Goal: Task Accomplishment & Management: Manage account settings

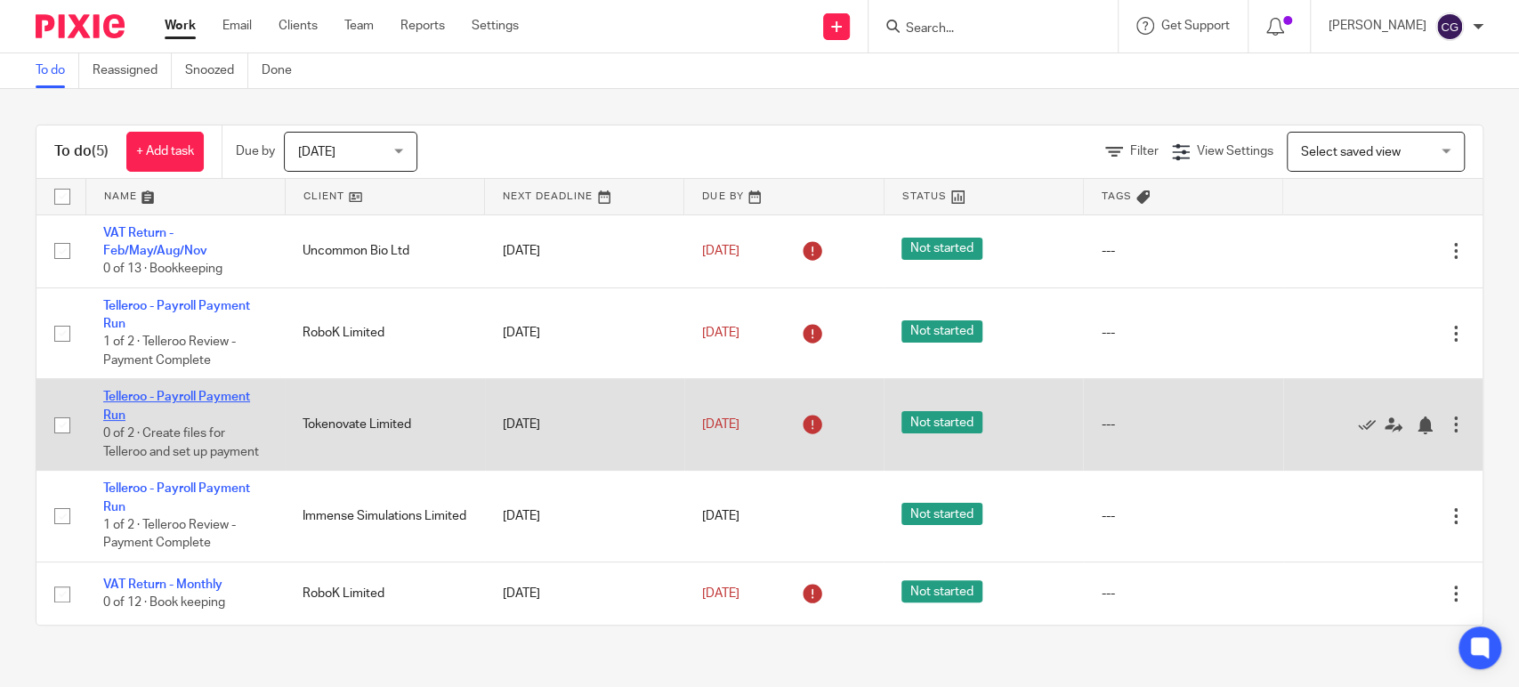
click at [230, 397] on link "Telleroo - Payroll Payment Run" at bounding box center [176, 406] width 147 height 30
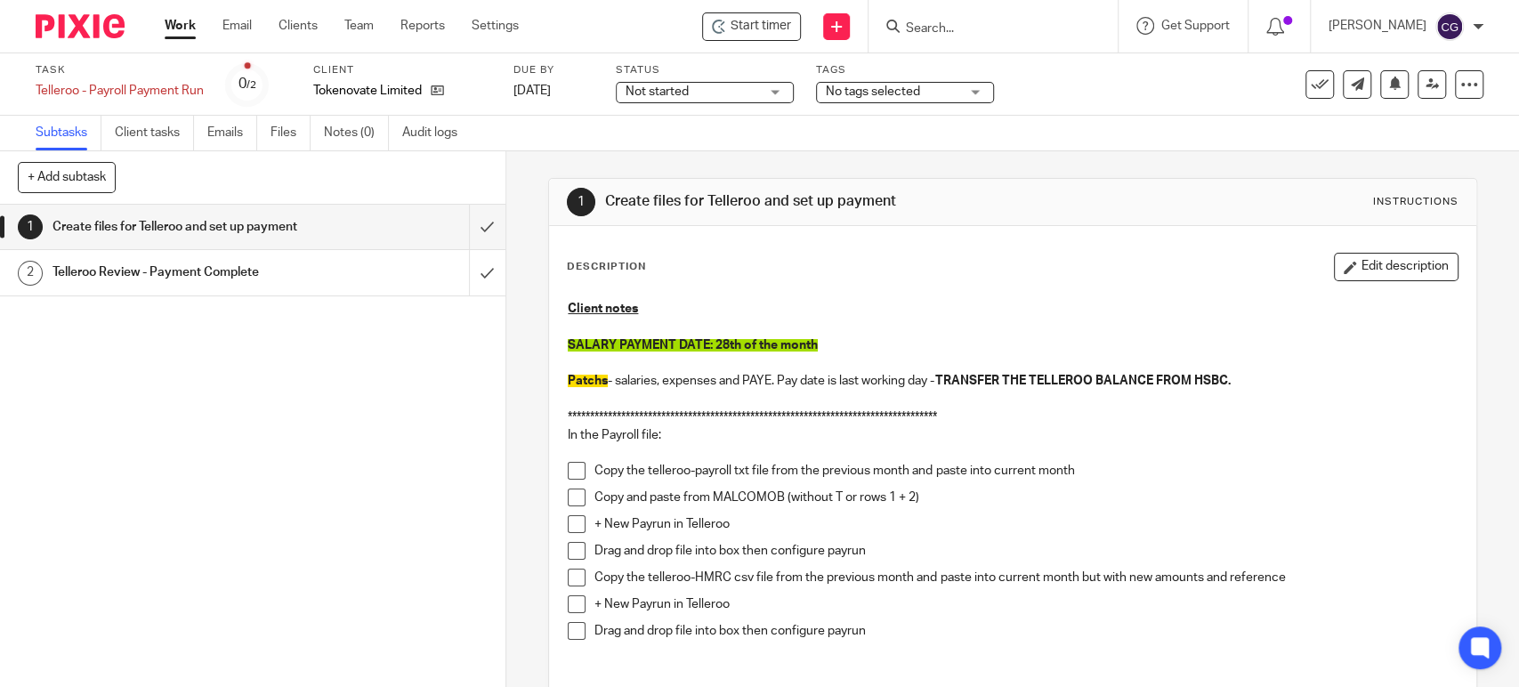
click at [177, 22] on link "Work" at bounding box center [180, 26] width 31 height 18
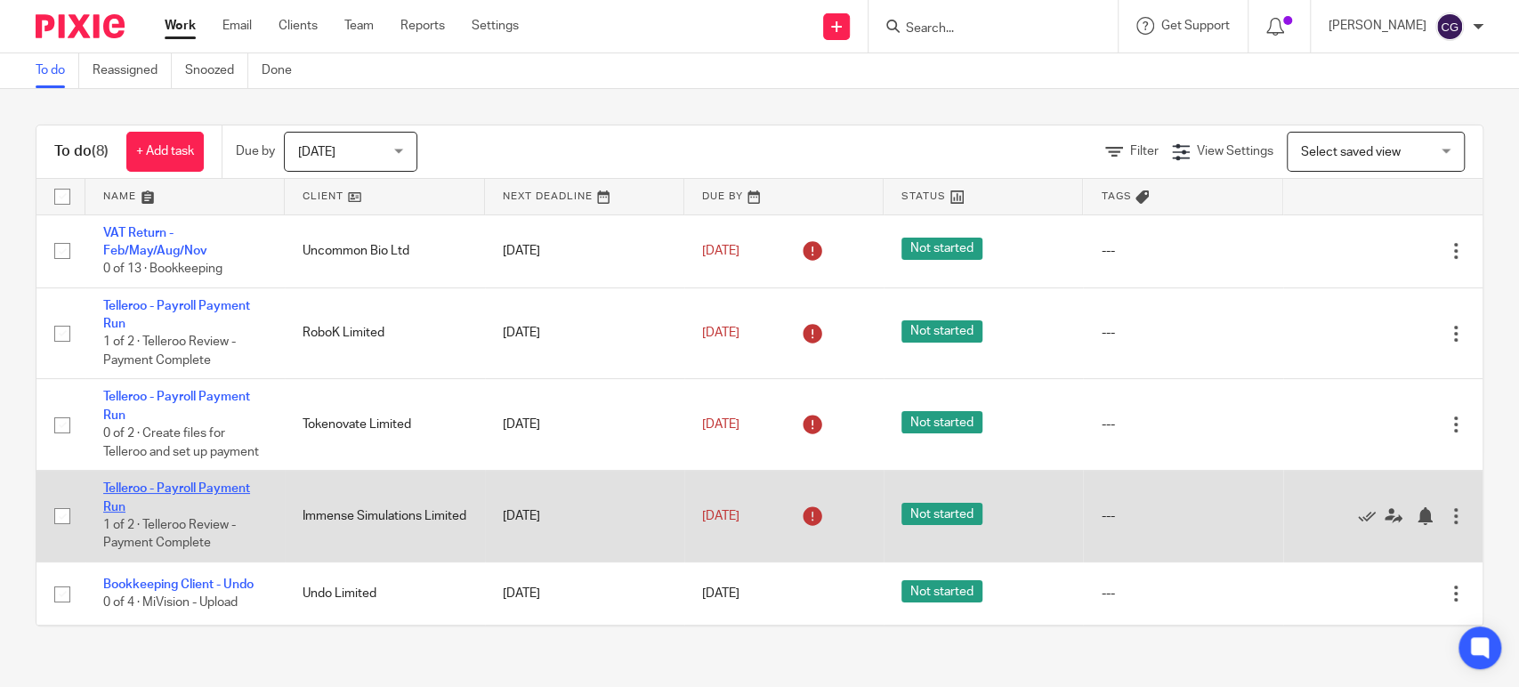
click at [216, 505] on link "Telleroo - Payroll Payment Run" at bounding box center [176, 497] width 147 height 30
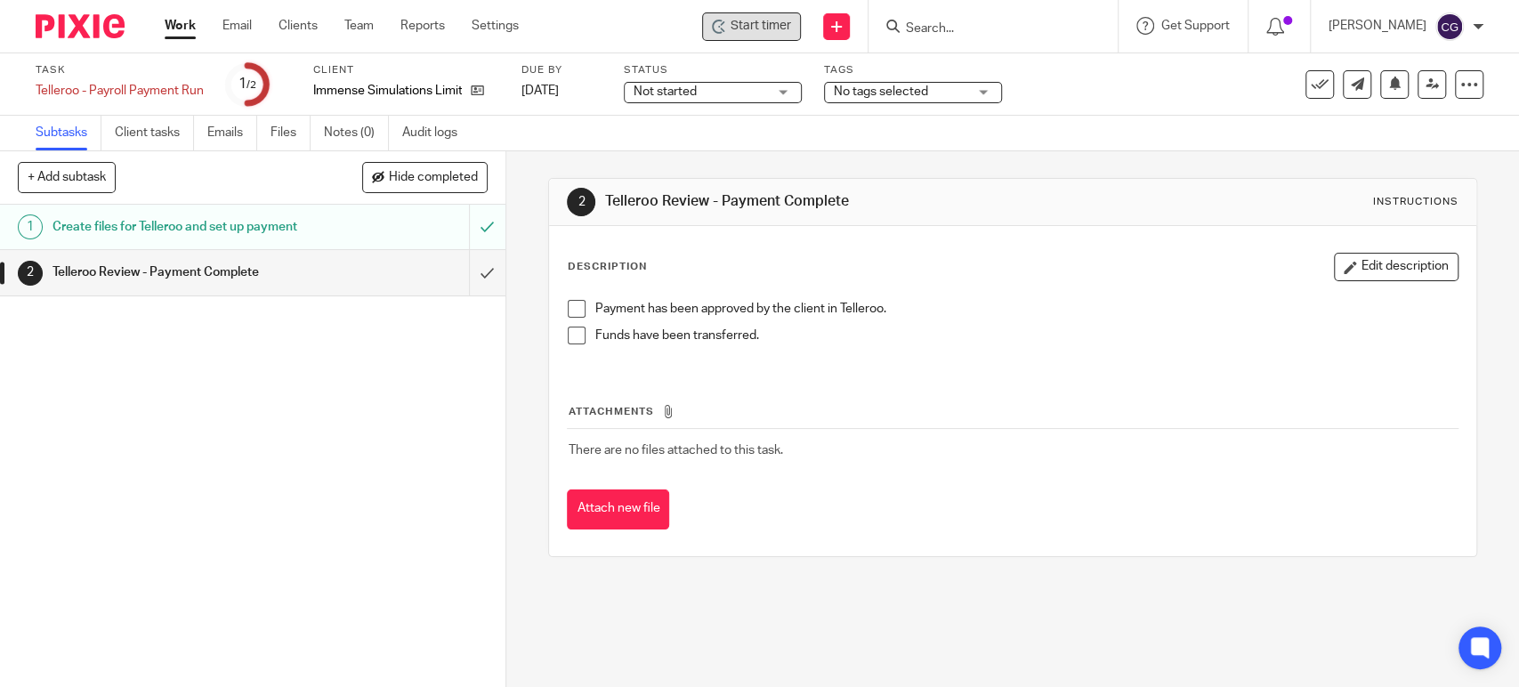
click at [791, 33] on span "Start timer" at bounding box center [761, 26] width 61 height 19
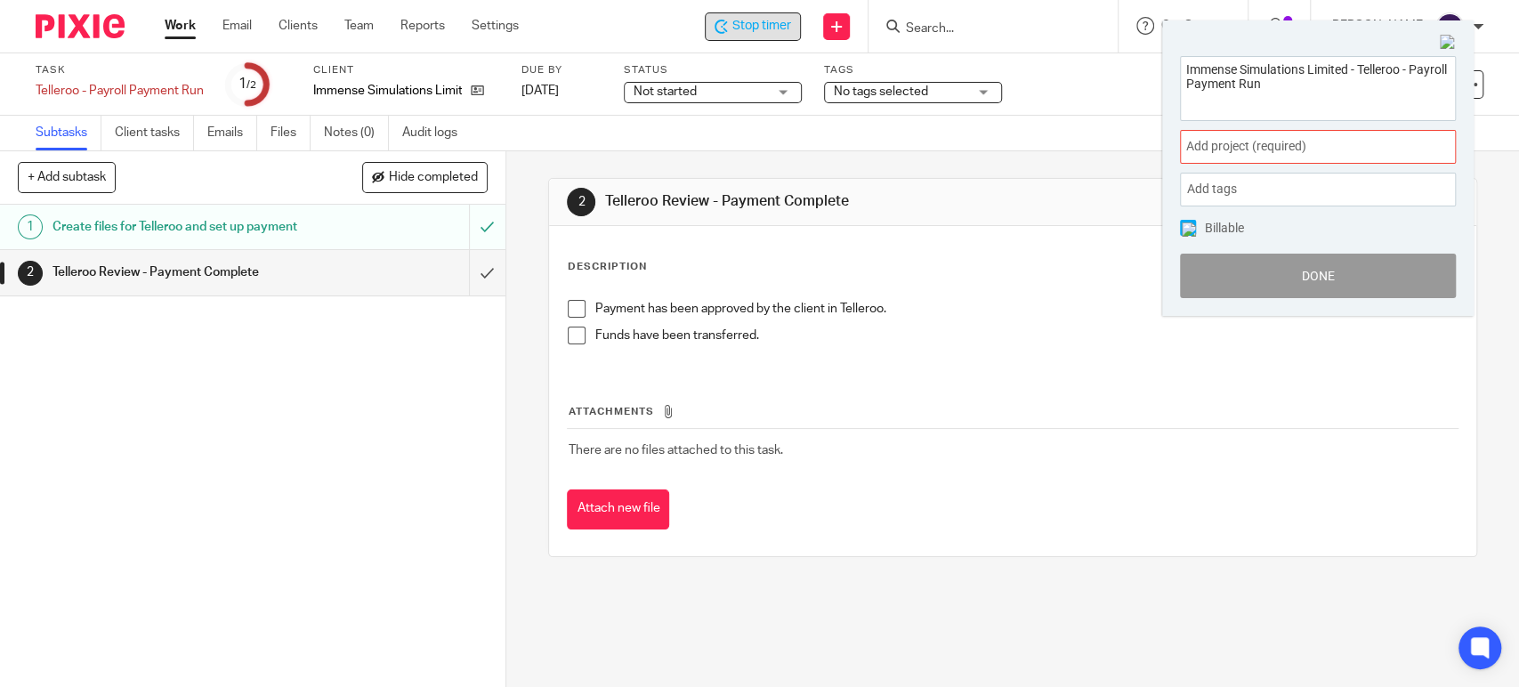
click at [1310, 152] on span "Add project (required) :" at bounding box center [1298, 146] width 224 height 19
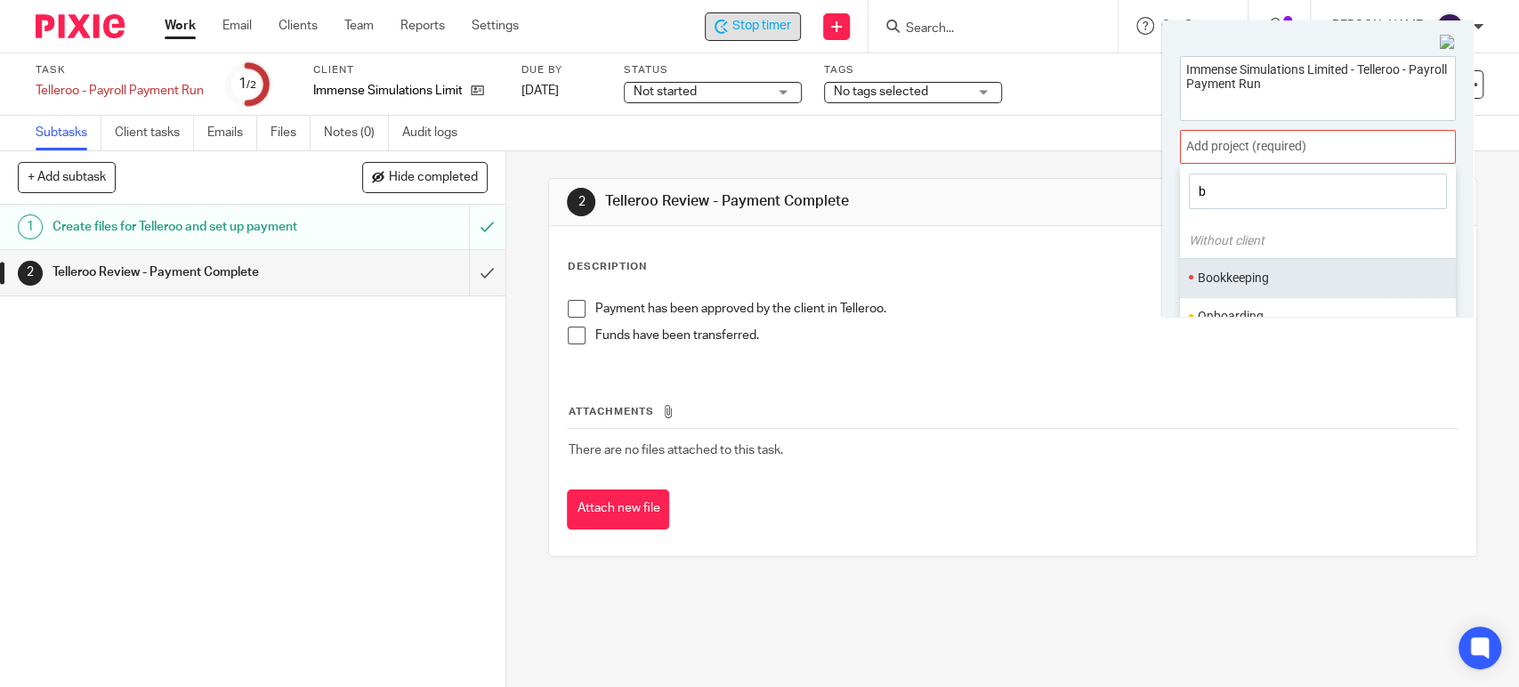
type input "b"
click at [1235, 275] on li "Bookkeeping" at bounding box center [1314, 278] width 232 height 19
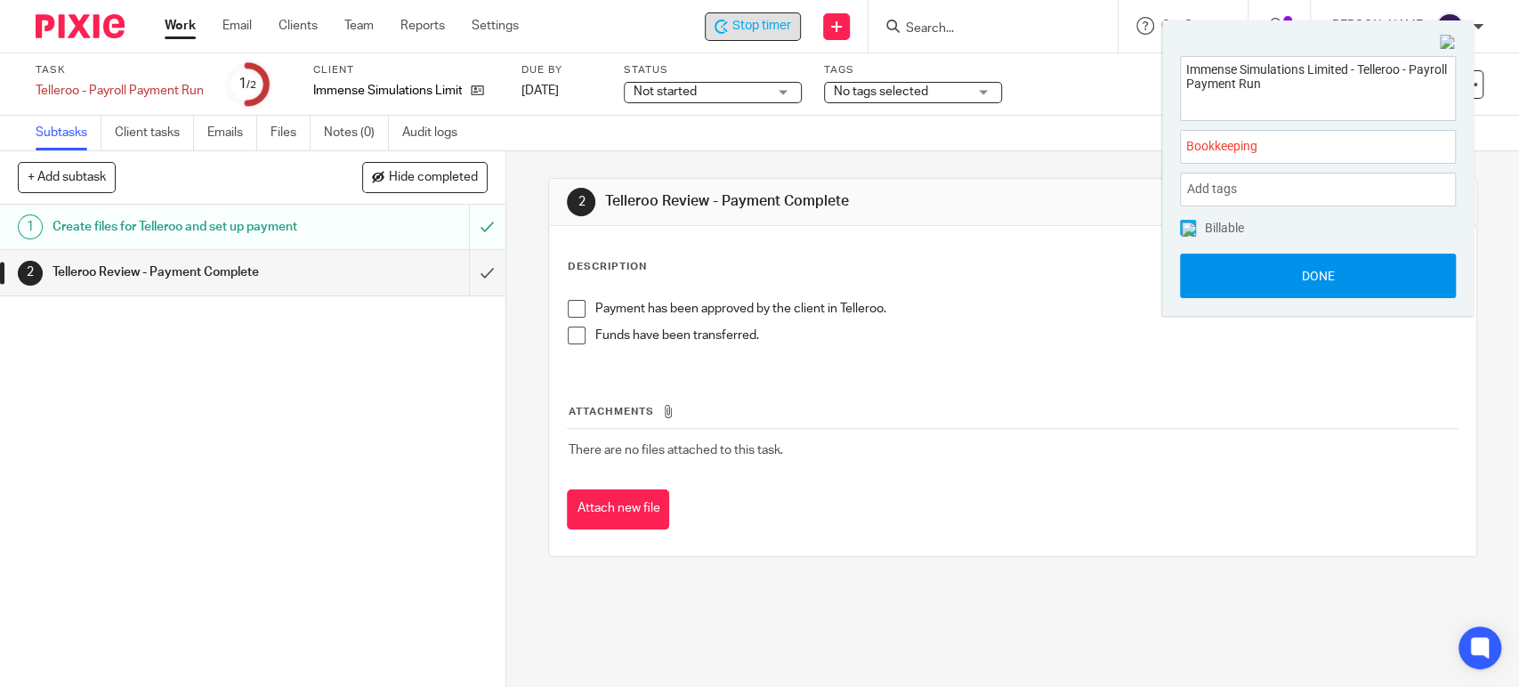
click at [1311, 268] on button "Done" at bounding box center [1318, 276] width 276 height 45
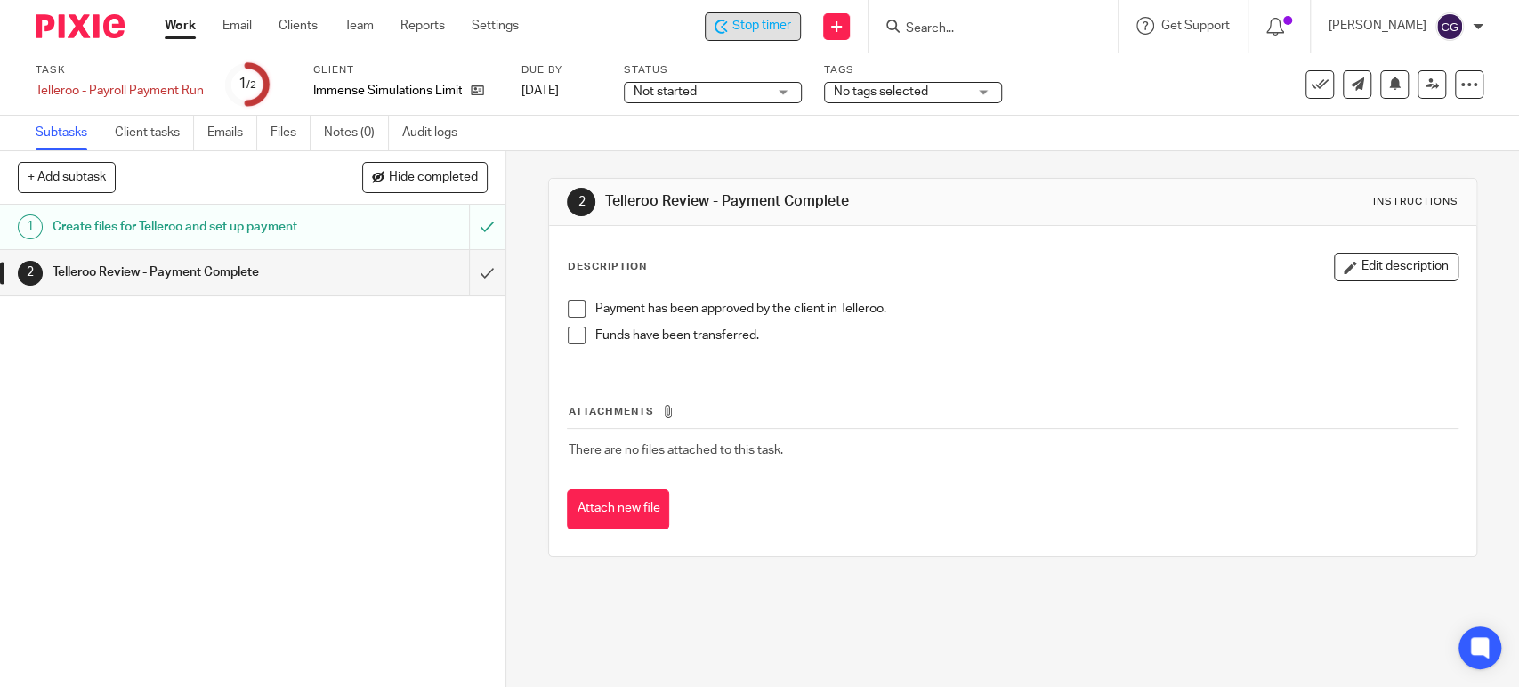
click at [775, 27] on span "Stop timer" at bounding box center [761, 26] width 59 height 19
click at [791, 21] on span "Stop timer" at bounding box center [761, 26] width 59 height 19
click at [177, 21] on link "Work" at bounding box center [180, 26] width 31 height 18
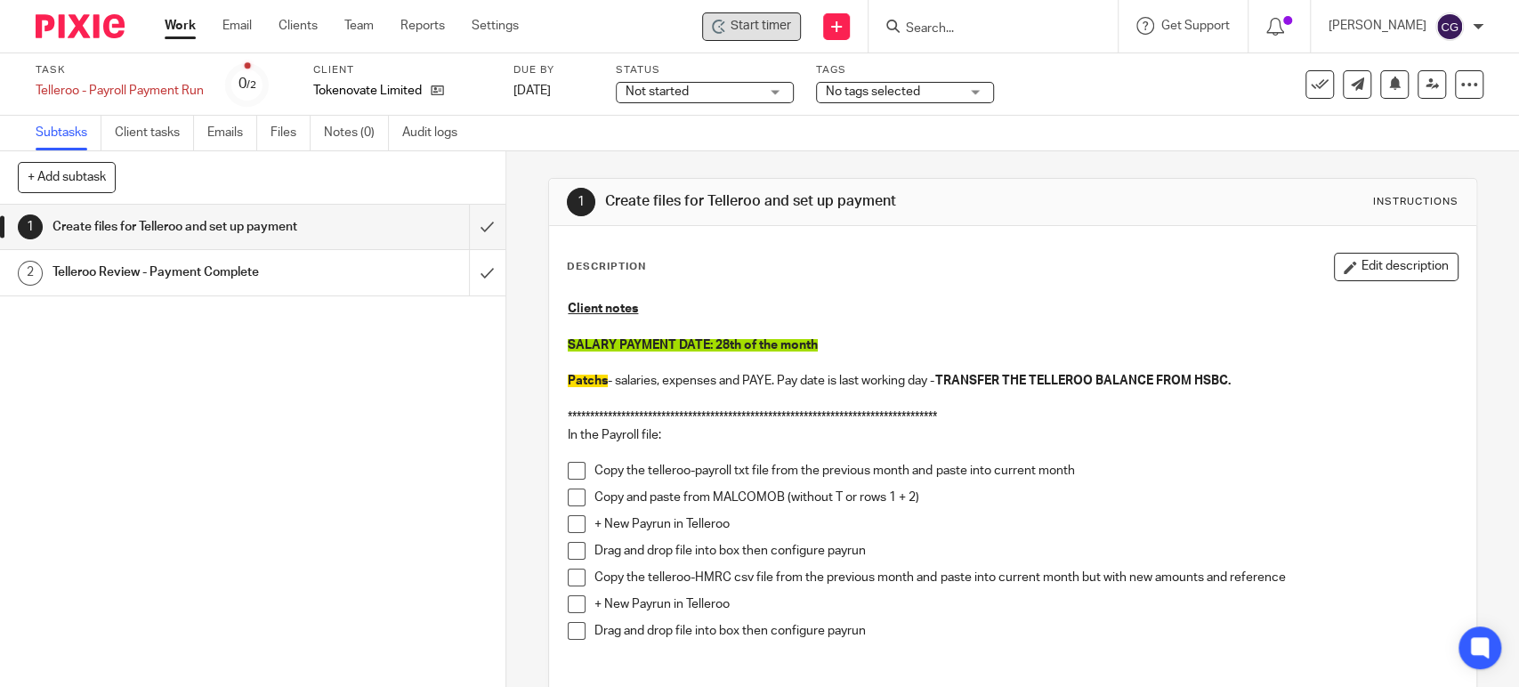
click at [791, 18] on span "Start timer" at bounding box center [761, 26] width 61 height 19
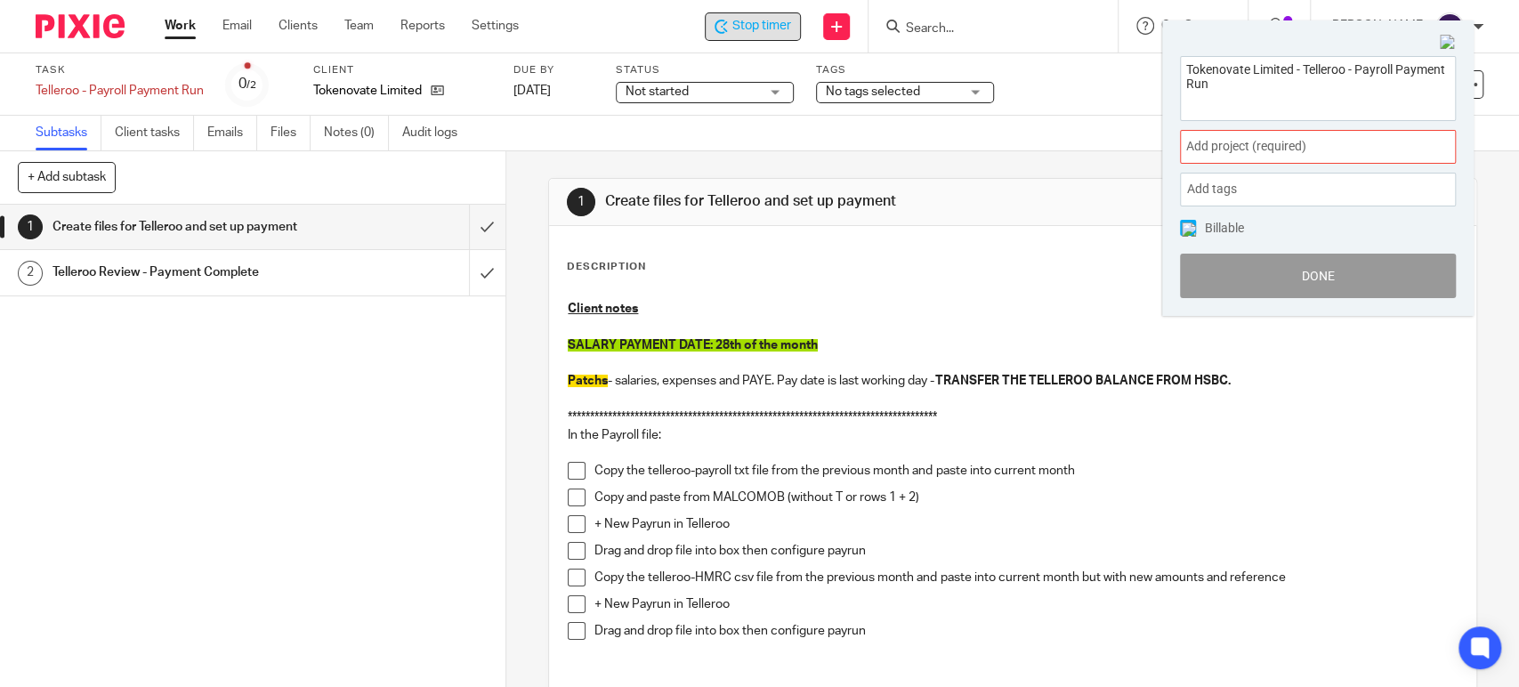
click at [1286, 157] on div "Add project (required) :" at bounding box center [1318, 147] width 276 height 34
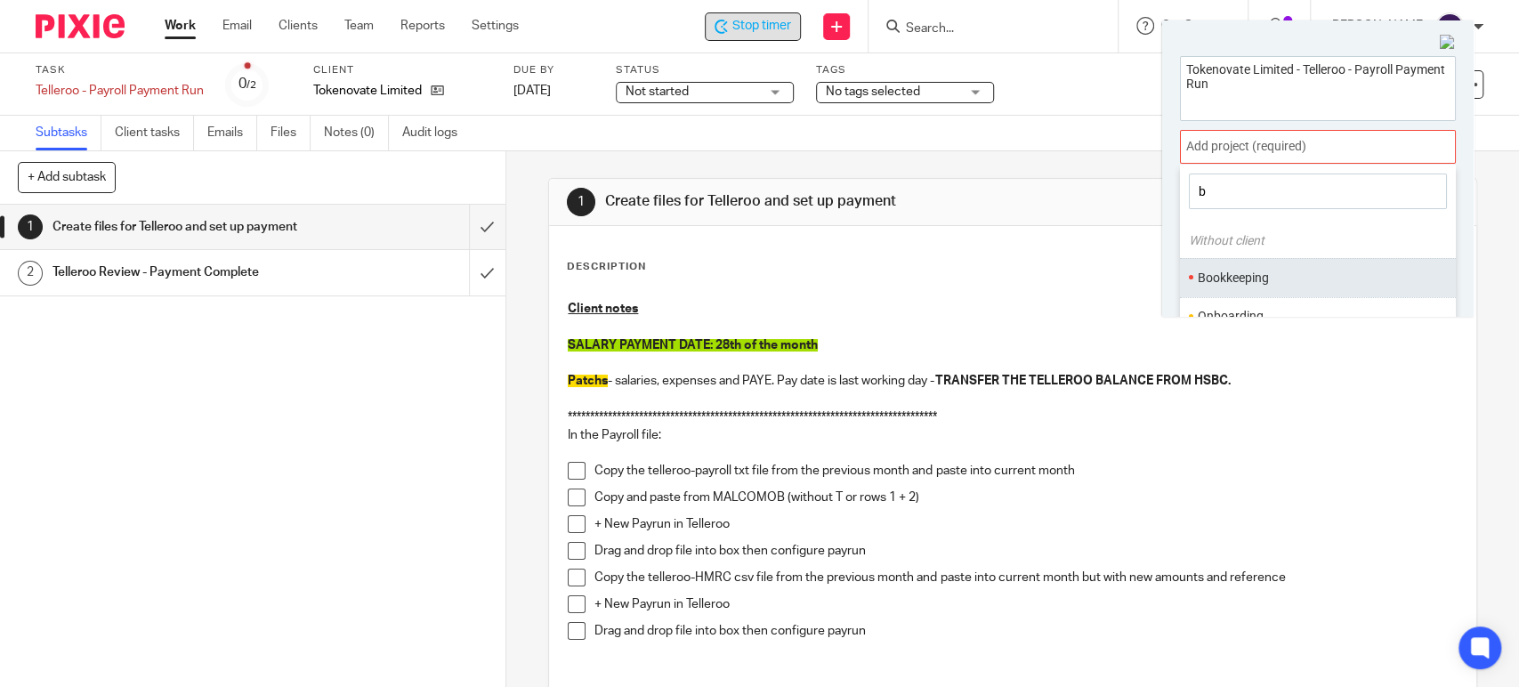
type input "b"
click at [1231, 276] on li "Bookkeeping" at bounding box center [1314, 278] width 232 height 19
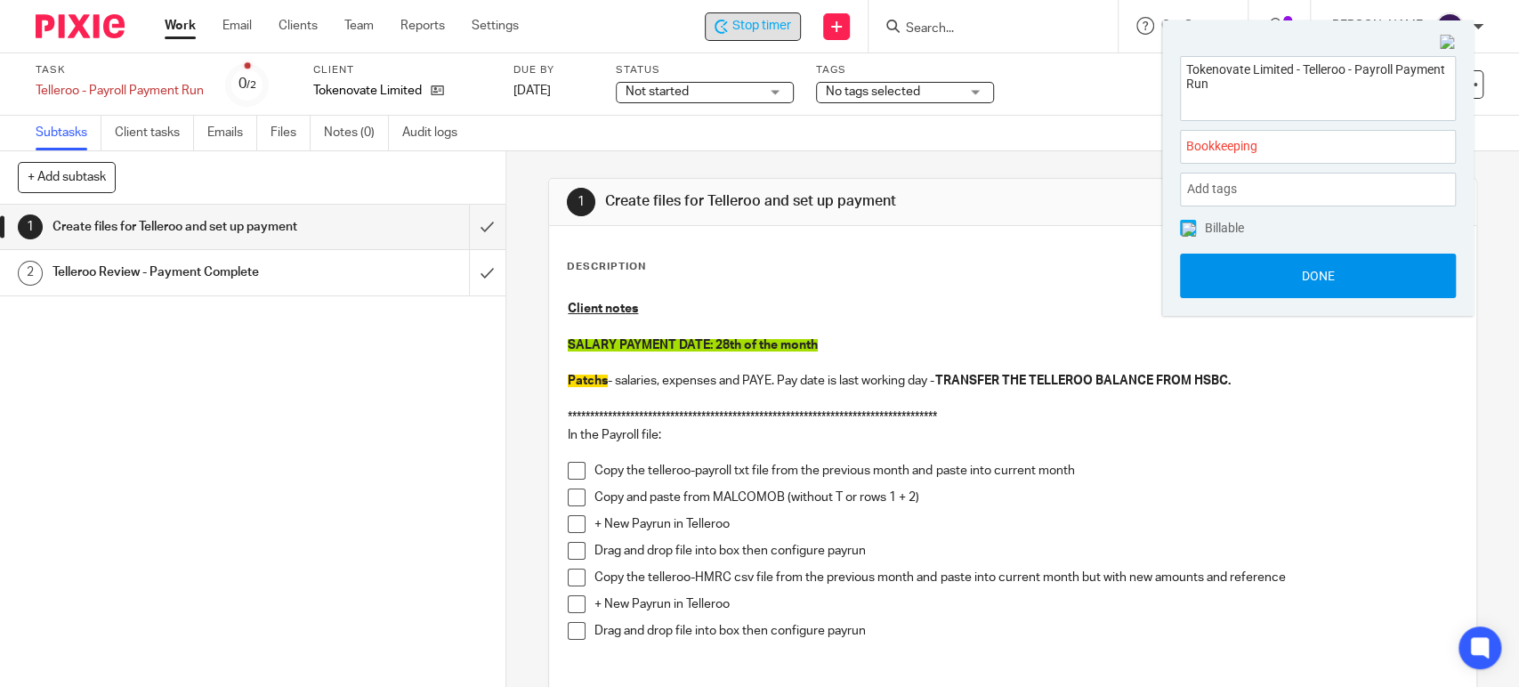
click at [1323, 270] on button "Done" at bounding box center [1318, 276] width 276 height 45
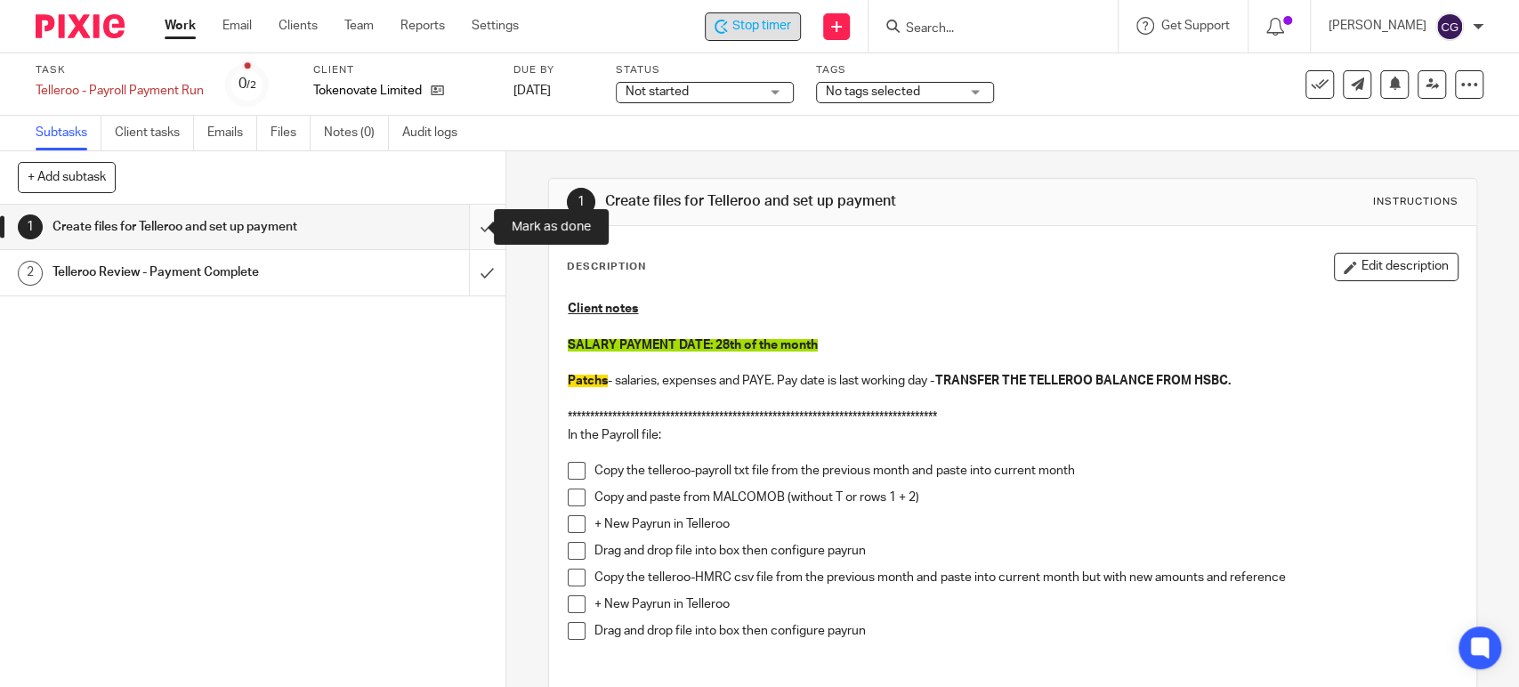
click at [469, 222] on input "submit" at bounding box center [253, 227] width 506 height 45
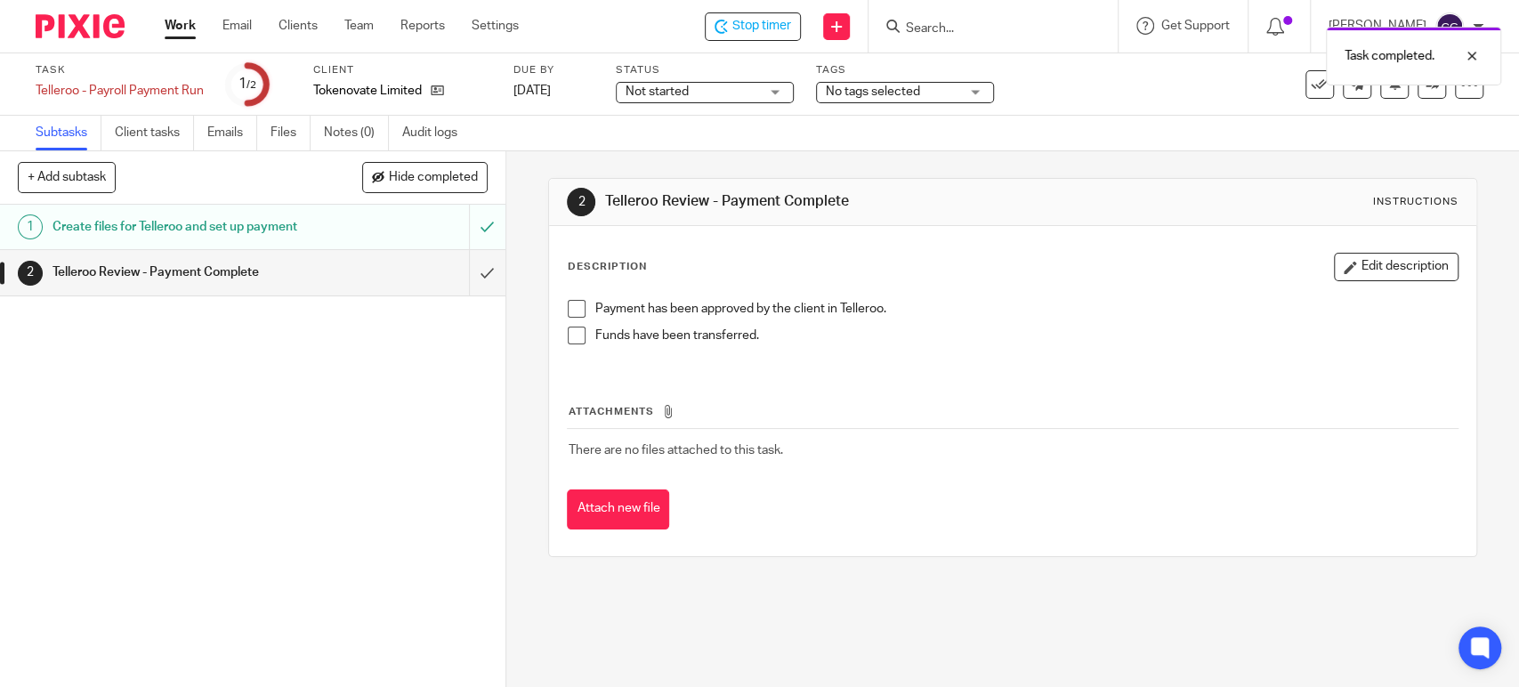
click at [362, 226] on div "Create files for Telleroo and set up payment" at bounding box center [252, 227] width 399 height 27
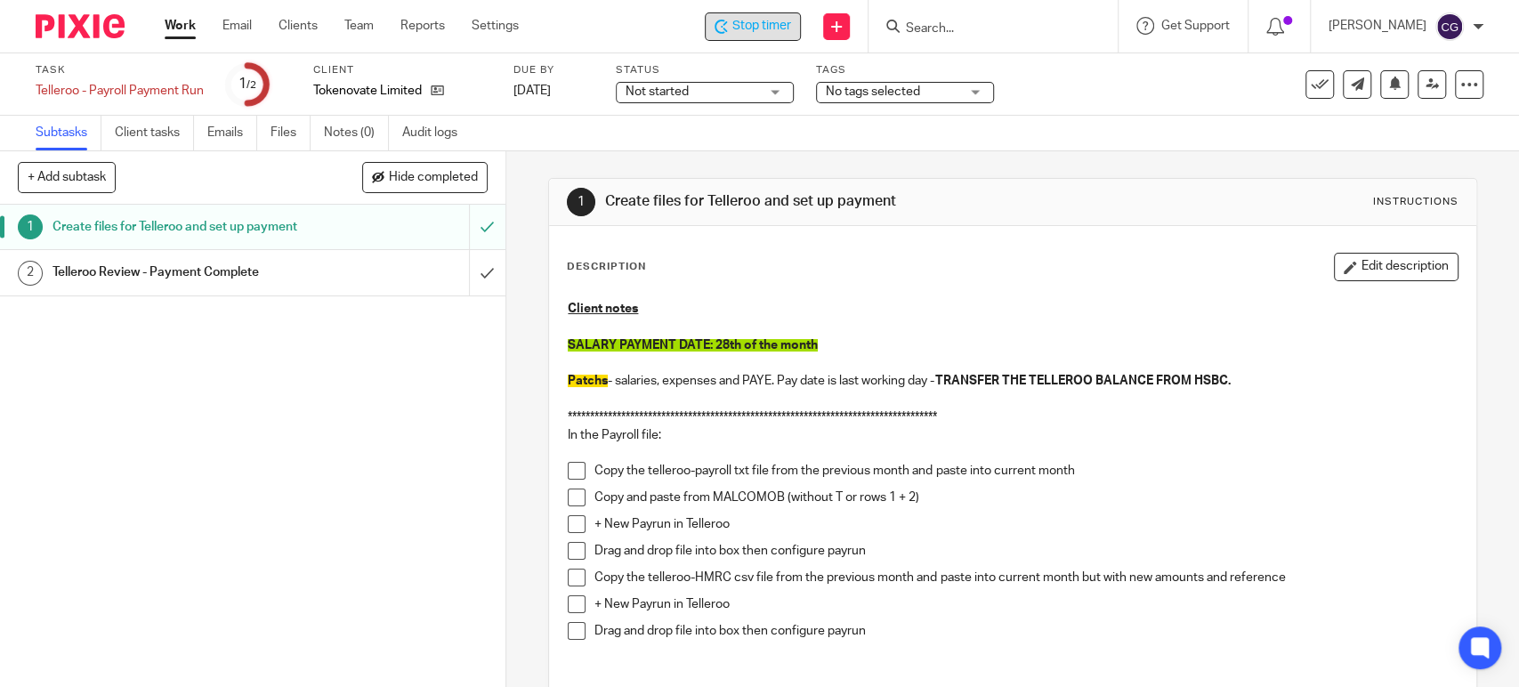
click at [771, 26] on span "Stop timer" at bounding box center [761, 26] width 59 height 19
click at [772, 17] on span "Stop timer" at bounding box center [761, 26] width 59 height 19
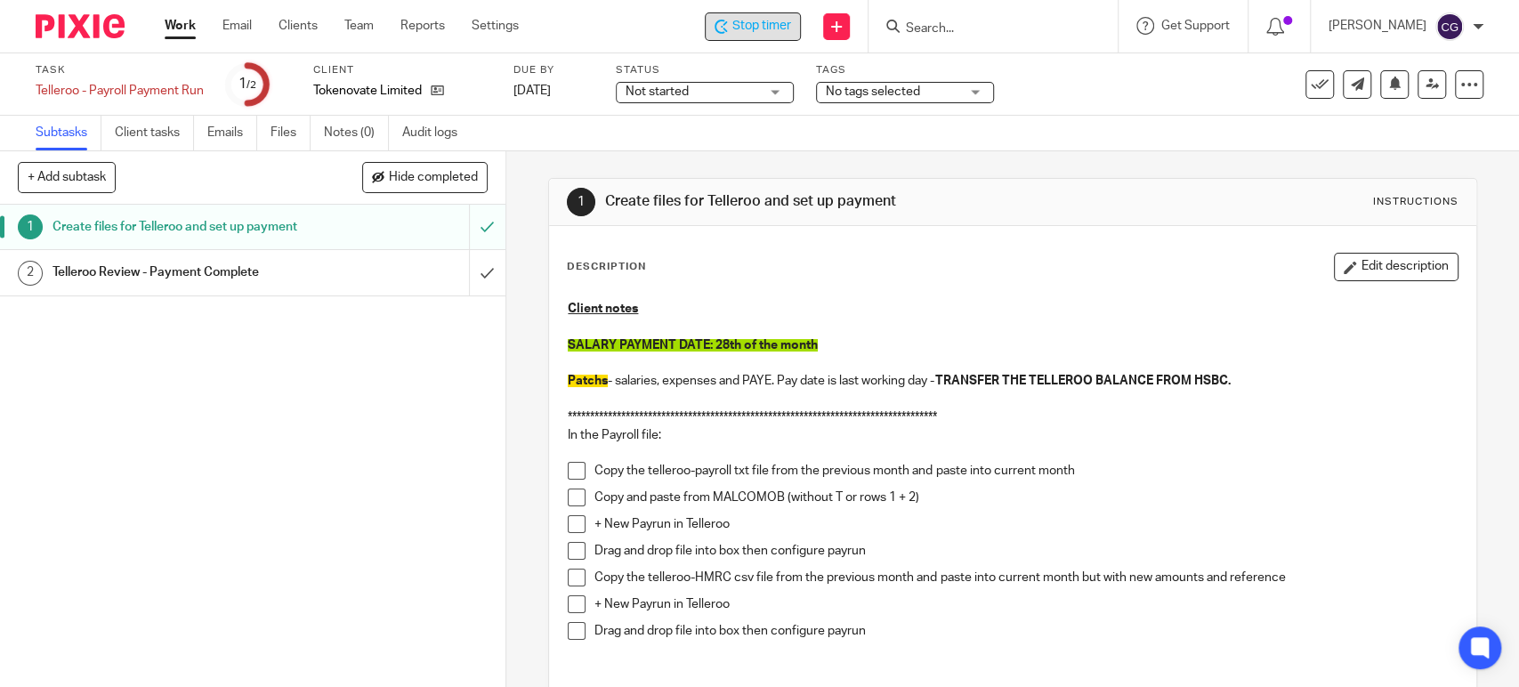
click at [764, 28] on span "Stop timer" at bounding box center [761, 26] width 59 height 19
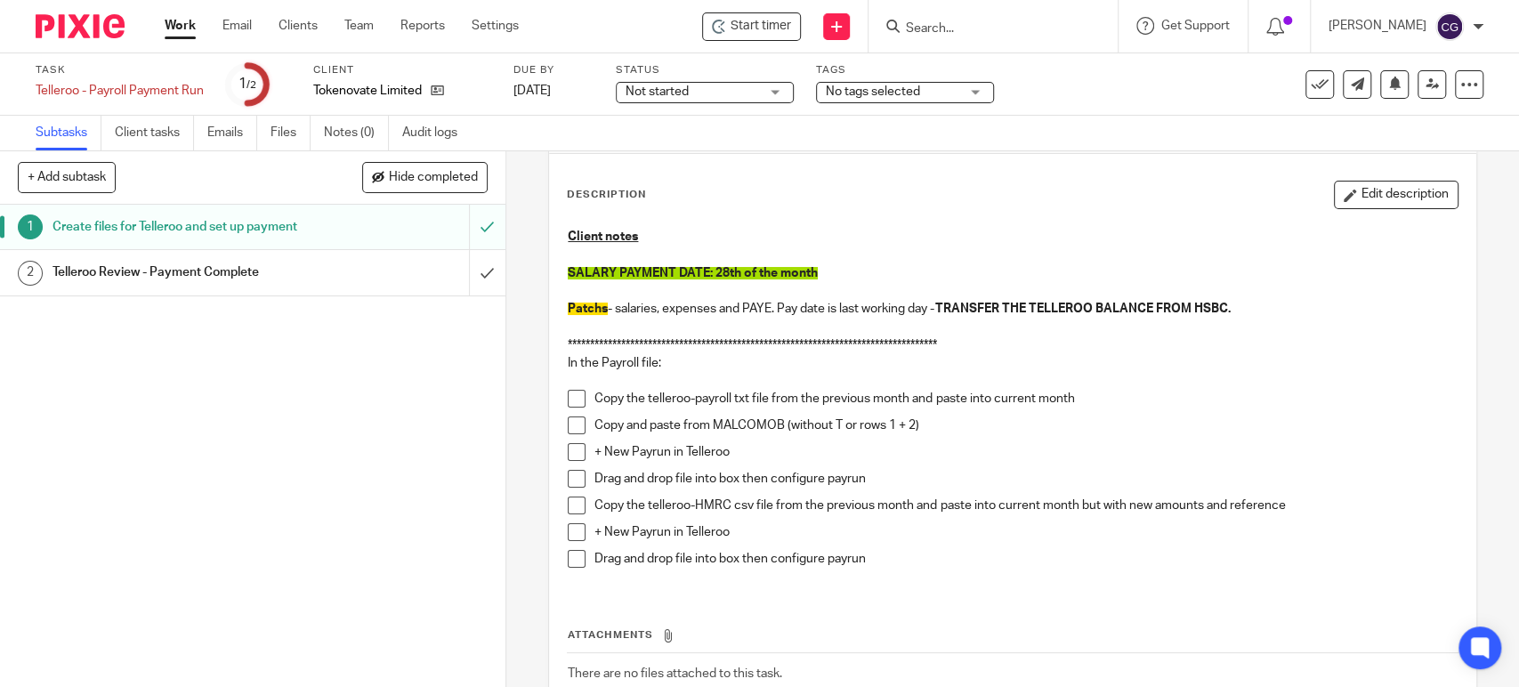
scroll to position [78, 0]
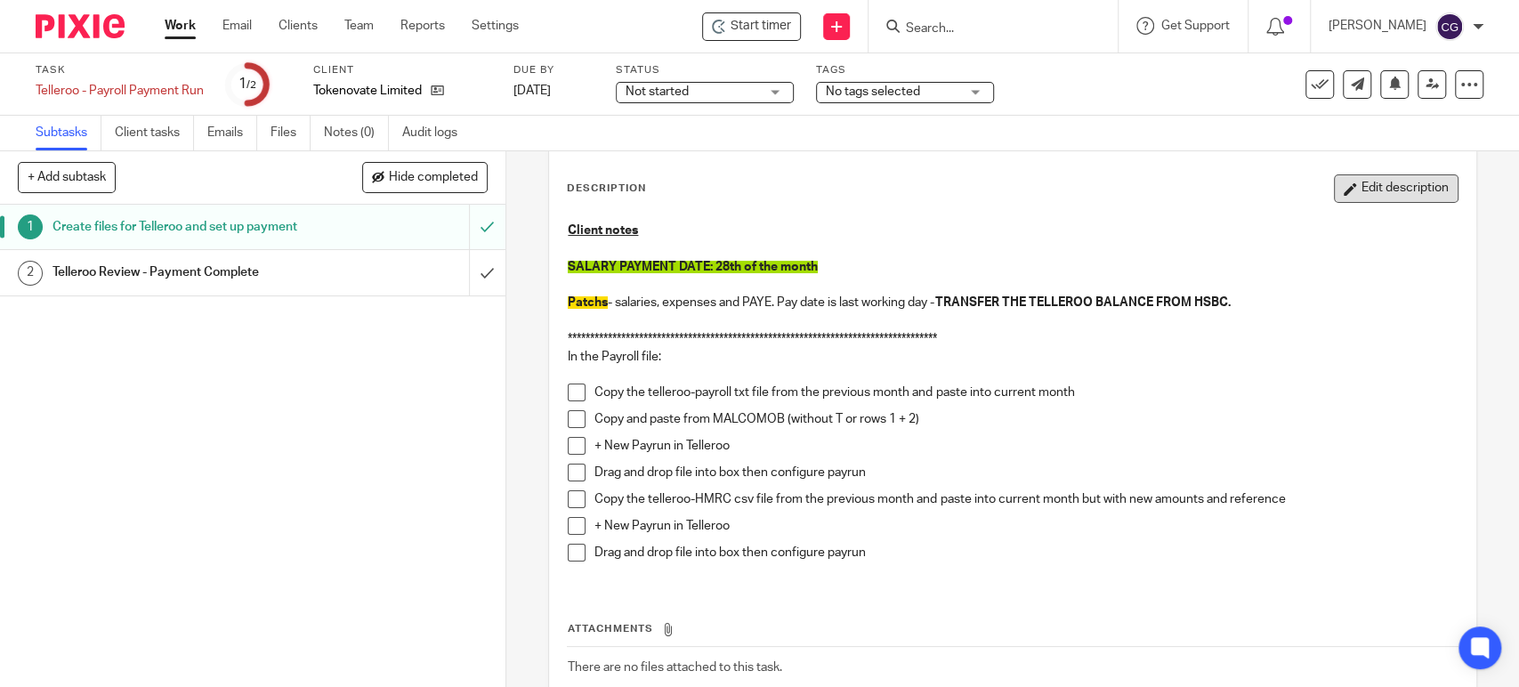
click at [1388, 194] on button "Edit description" at bounding box center [1396, 188] width 125 height 28
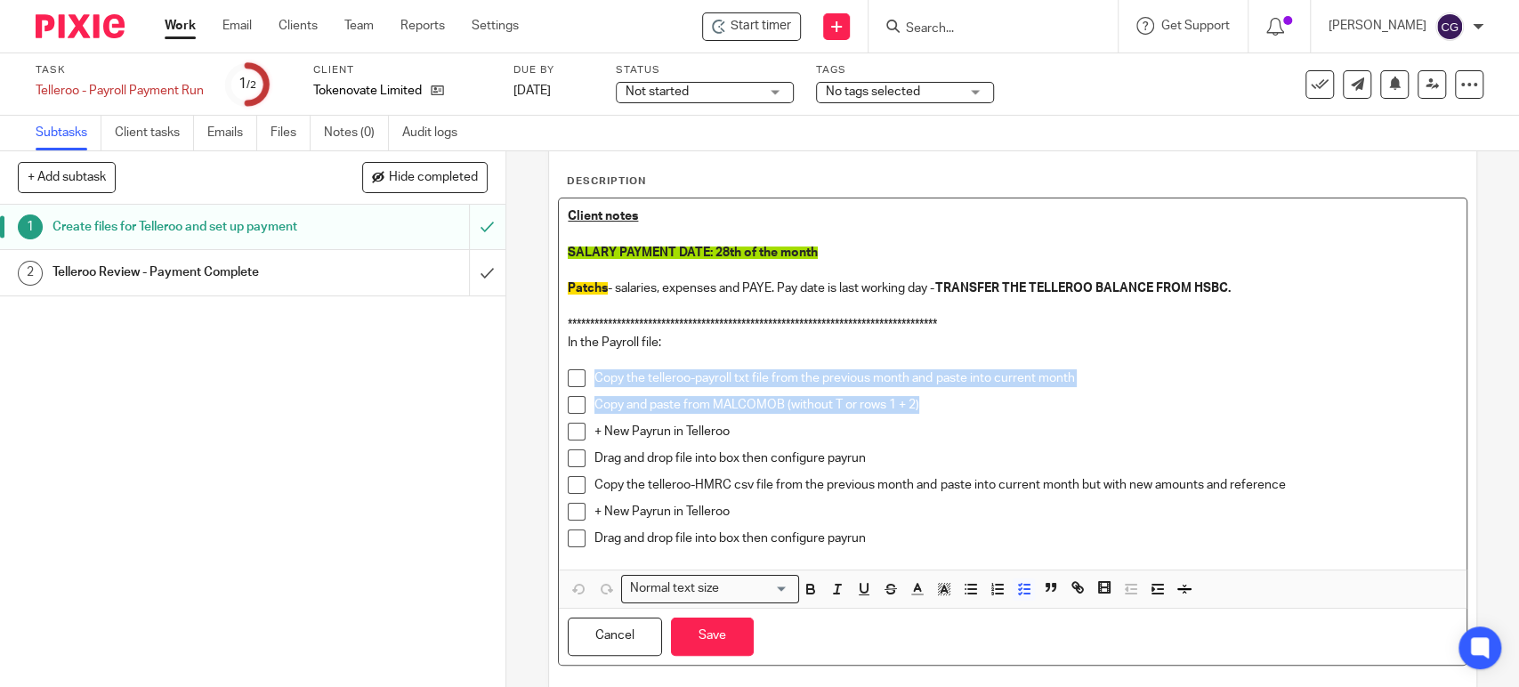
drag, startPoint x: 938, startPoint y: 404, endPoint x: 554, endPoint y: 379, distance: 384.4
click at [559, 379] on div "**********" at bounding box center [1012, 383] width 907 height 371
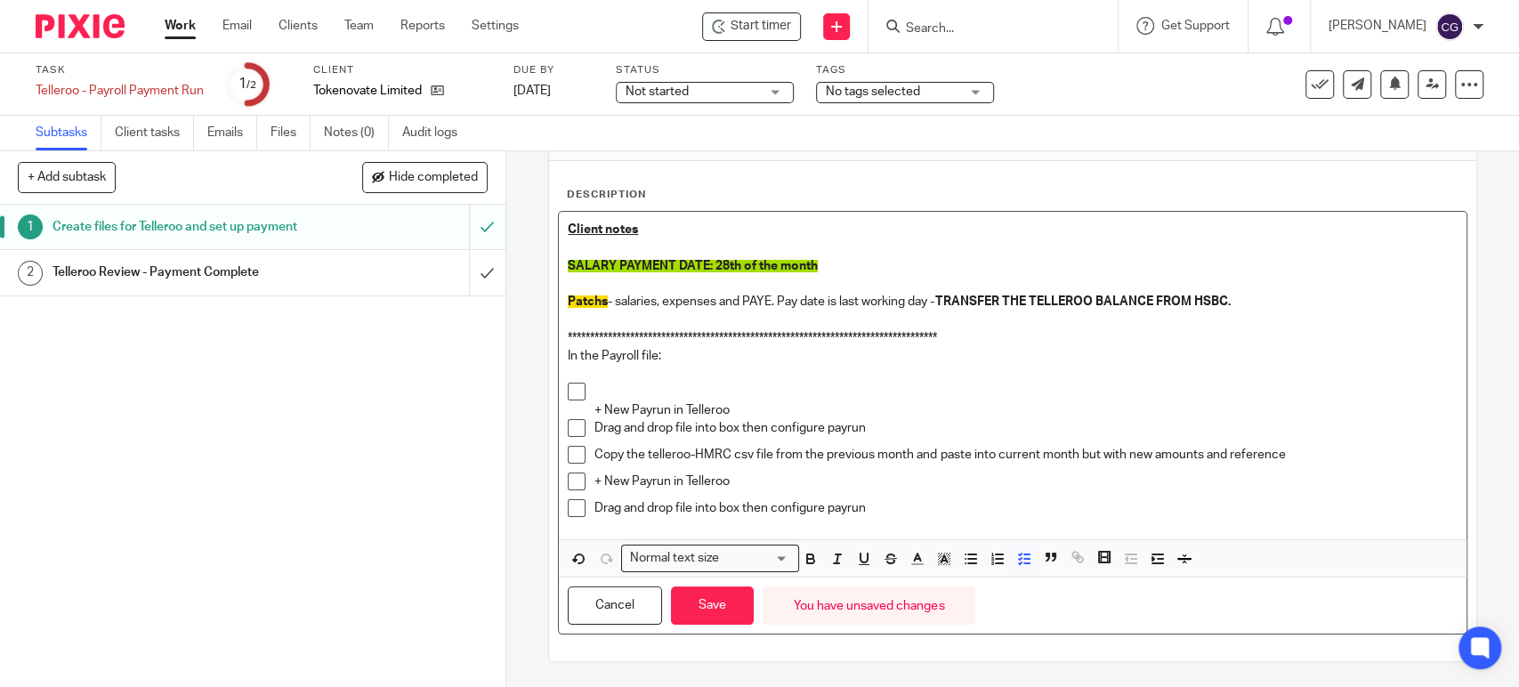
scroll to position [56, 0]
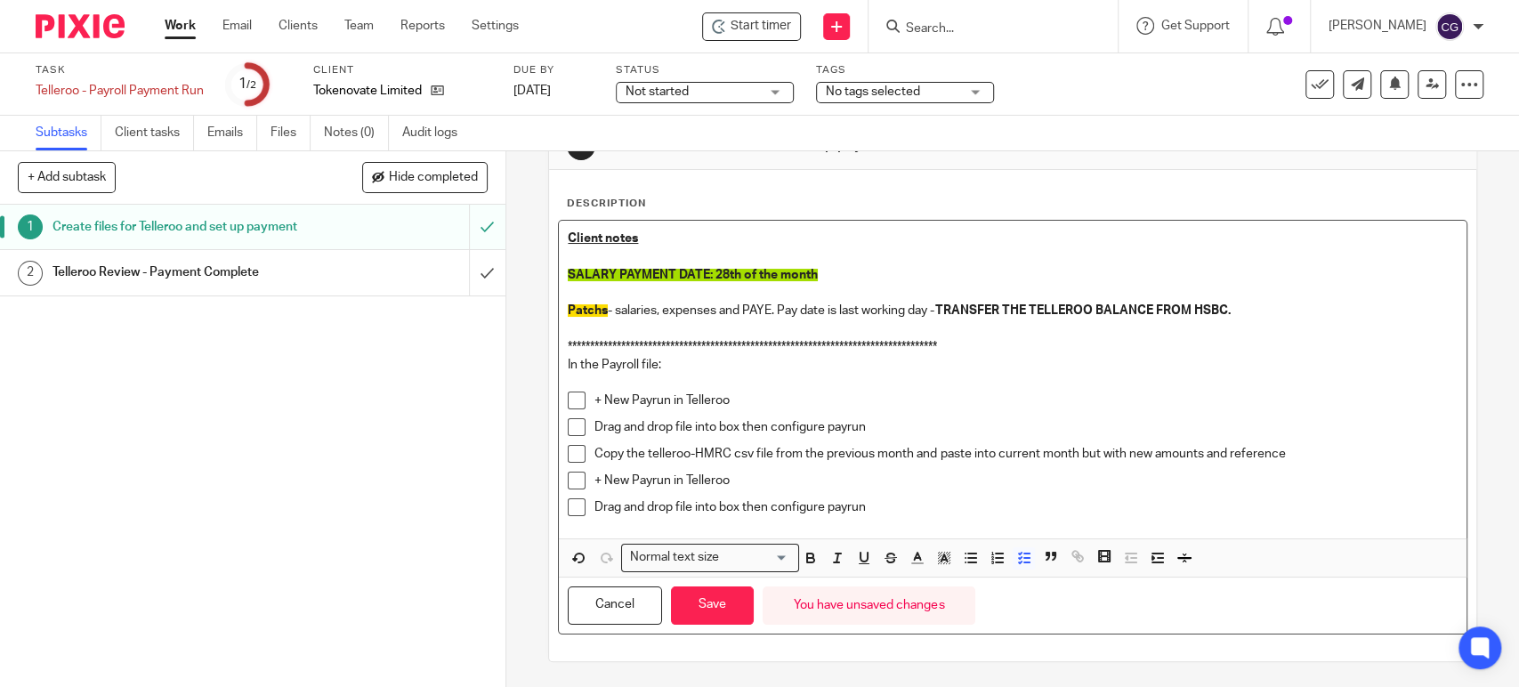
click at [671, 425] on p "Drag and drop file into box then configure payrun" at bounding box center [1026, 427] width 862 height 18
click at [671, 426] on p "Drag and drop BACs file into box then configure payrun" at bounding box center [1026, 427] width 862 height 18
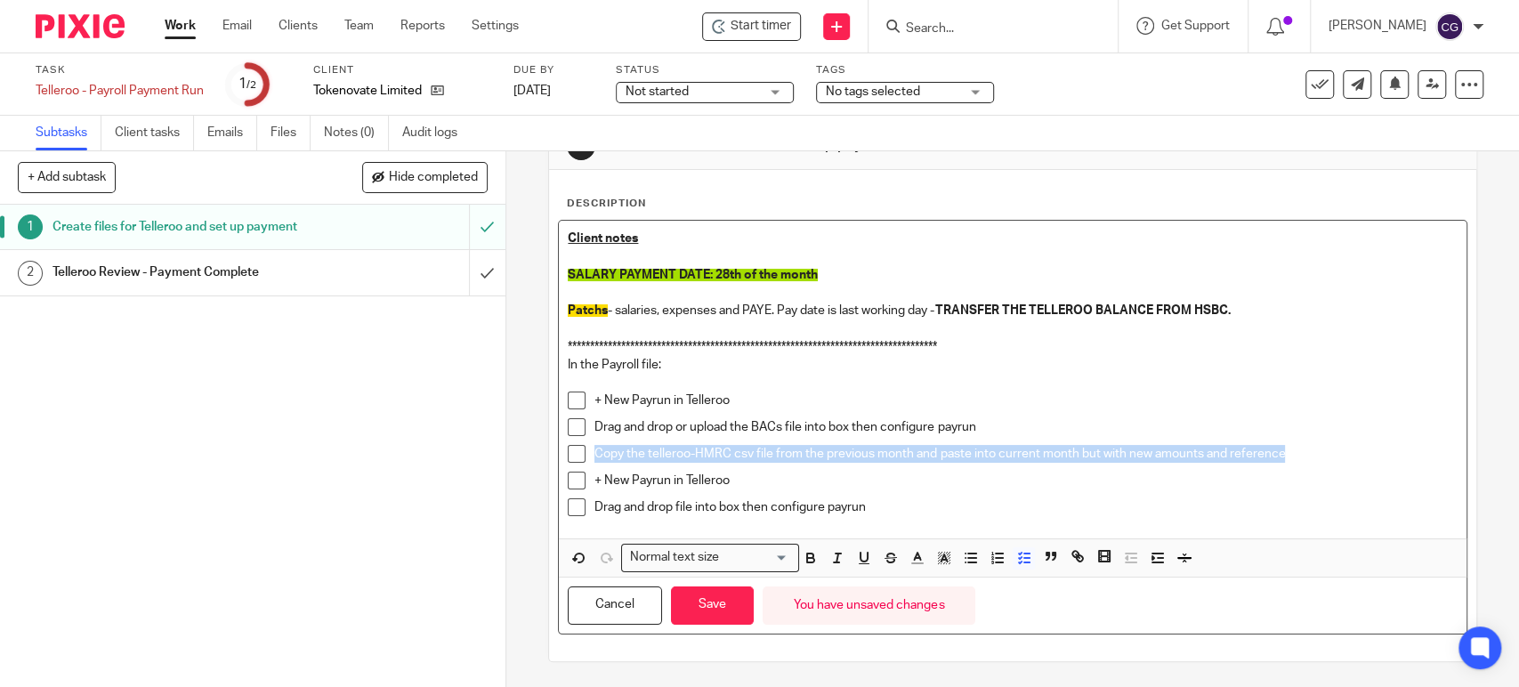
drag, startPoint x: 1287, startPoint y: 459, endPoint x: 569, endPoint y: 452, distance: 718.3
click at [569, 452] on li "Copy the telleroo-HMRC csv file from the previous month and paste into current …" at bounding box center [1012, 458] width 889 height 27
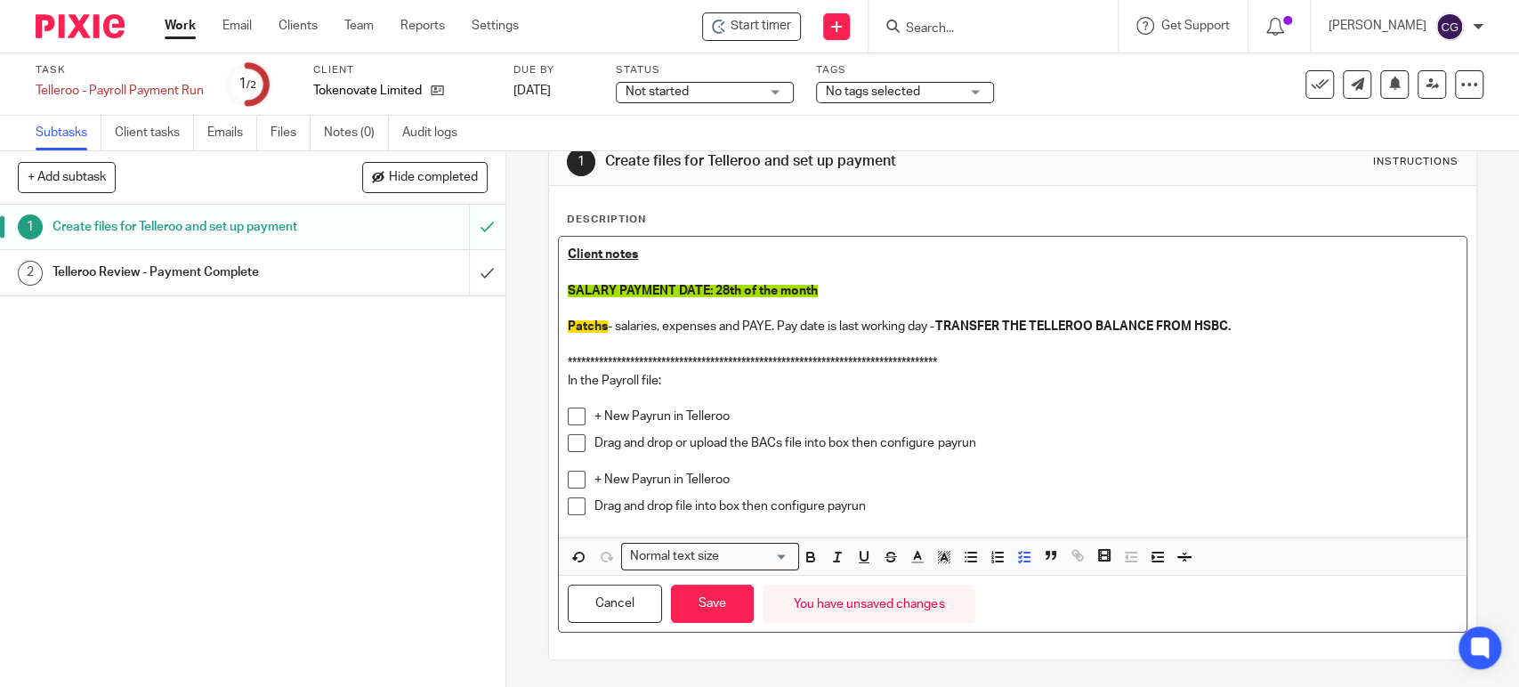
scroll to position [38, 0]
click at [669, 503] on p "Drag and drop file into box then configure payrun" at bounding box center [1026, 508] width 862 height 18
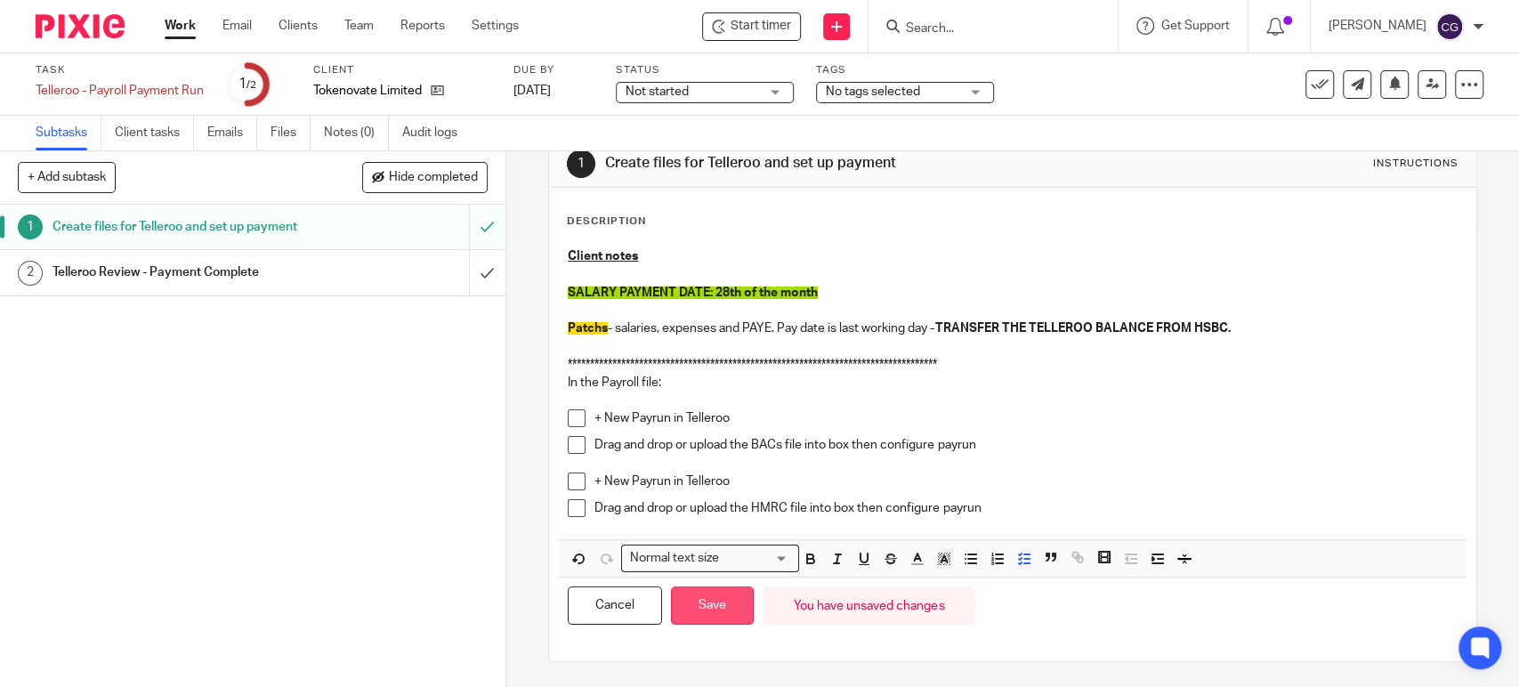
click at [716, 601] on button "Save" at bounding box center [712, 606] width 83 height 38
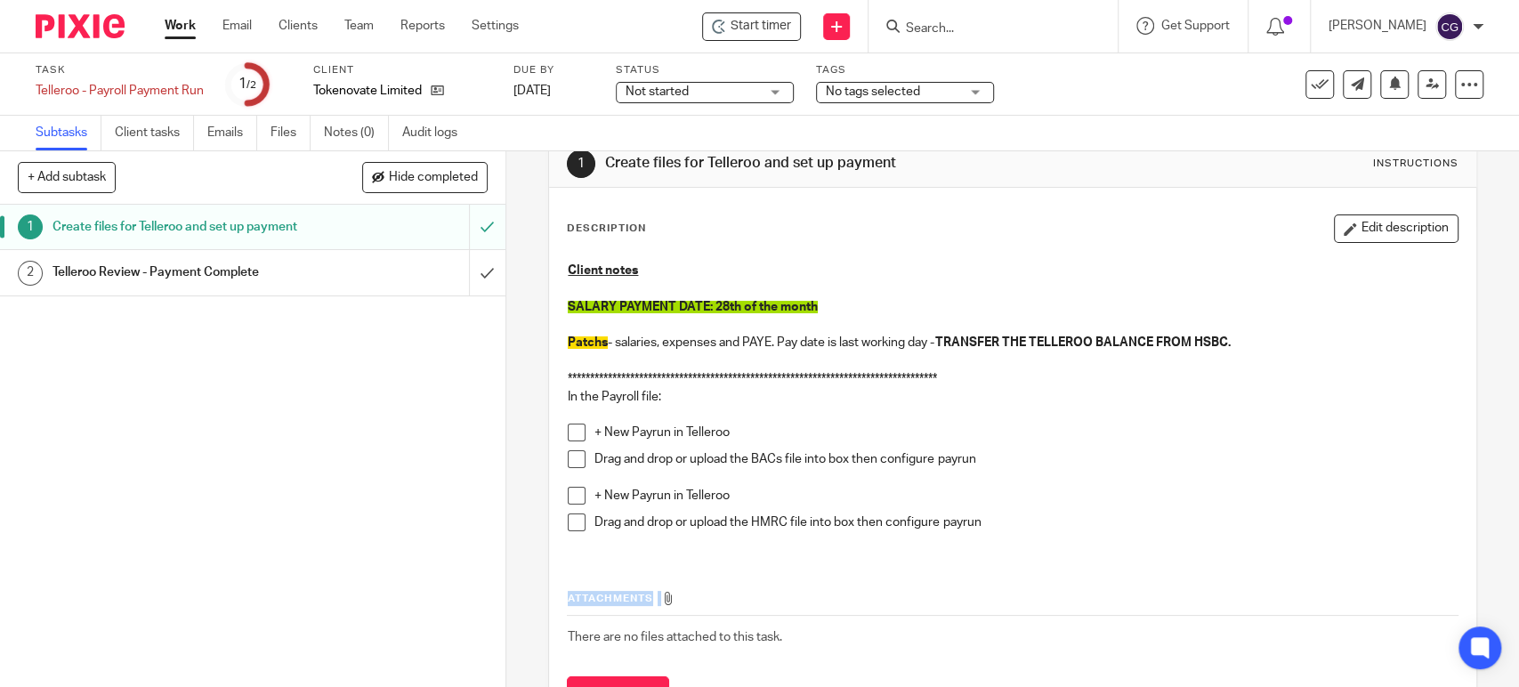
drag, startPoint x: 806, startPoint y: 590, endPoint x: 788, endPoint y: 587, distance: 19.0
click at [788, 587] on div "Attachments There are no files attached to this task. Attach new file" at bounding box center [1012, 635] width 891 height 162
click at [172, 19] on link "Work" at bounding box center [180, 26] width 31 height 18
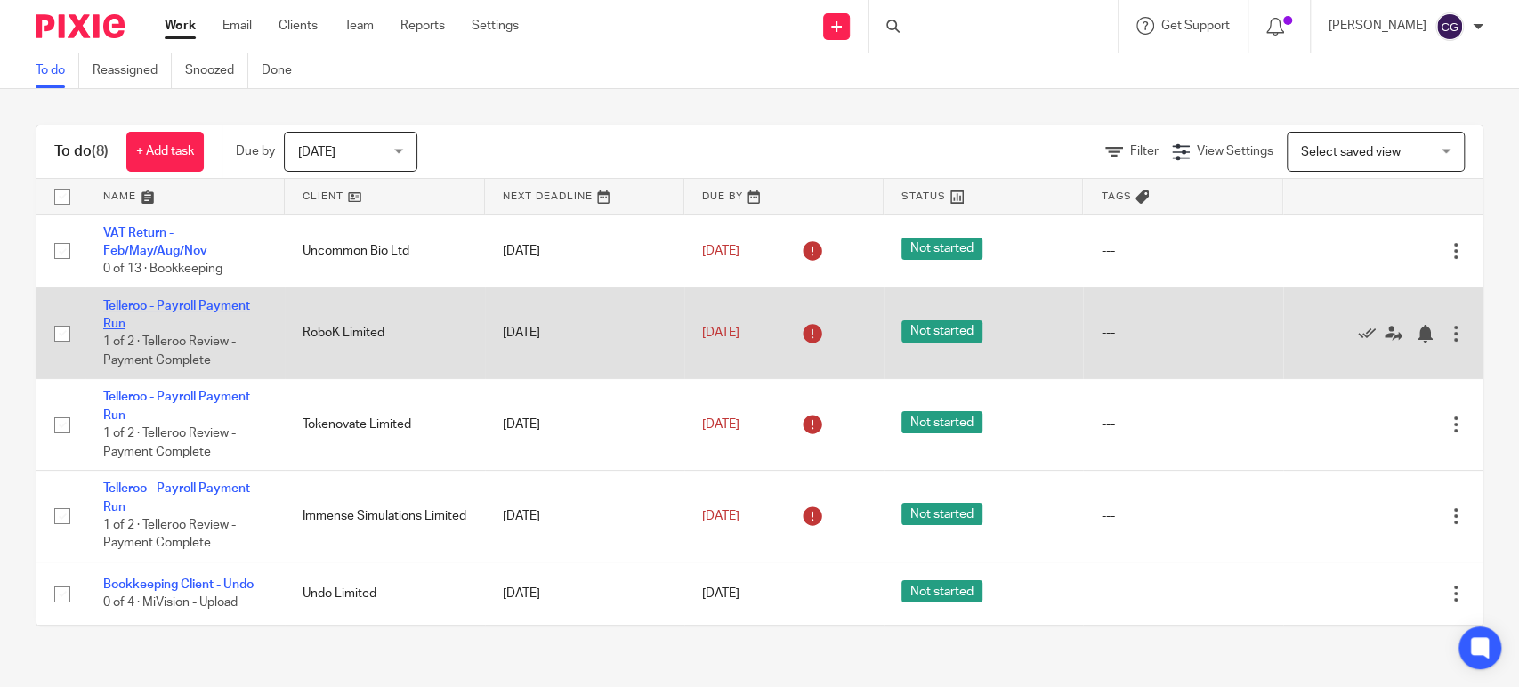
click at [172, 305] on link "Telleroo - Payroll Payment Run" at bounding box center [176, 315] width 147 height 30
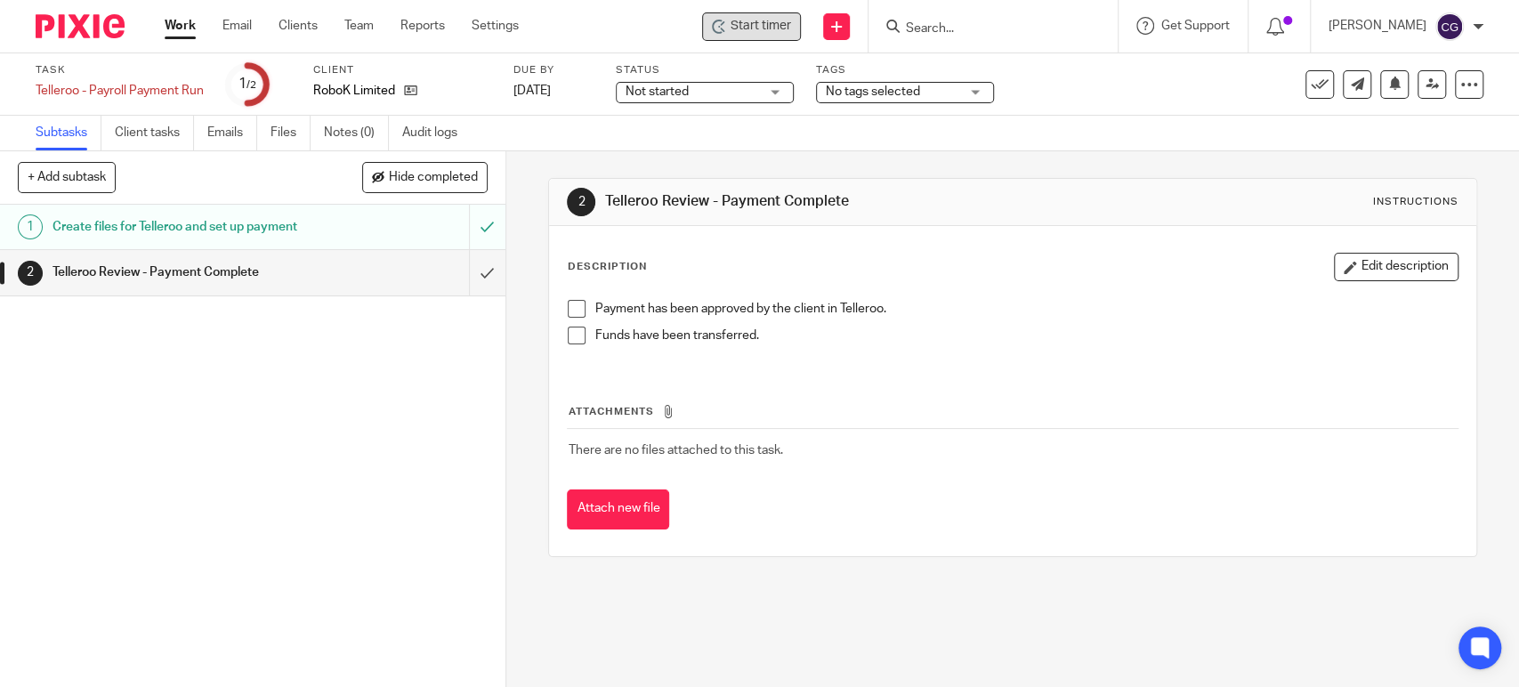
click at [790, 33] on span "Start timer" at bounding box center [761, 26] width 61 height 19
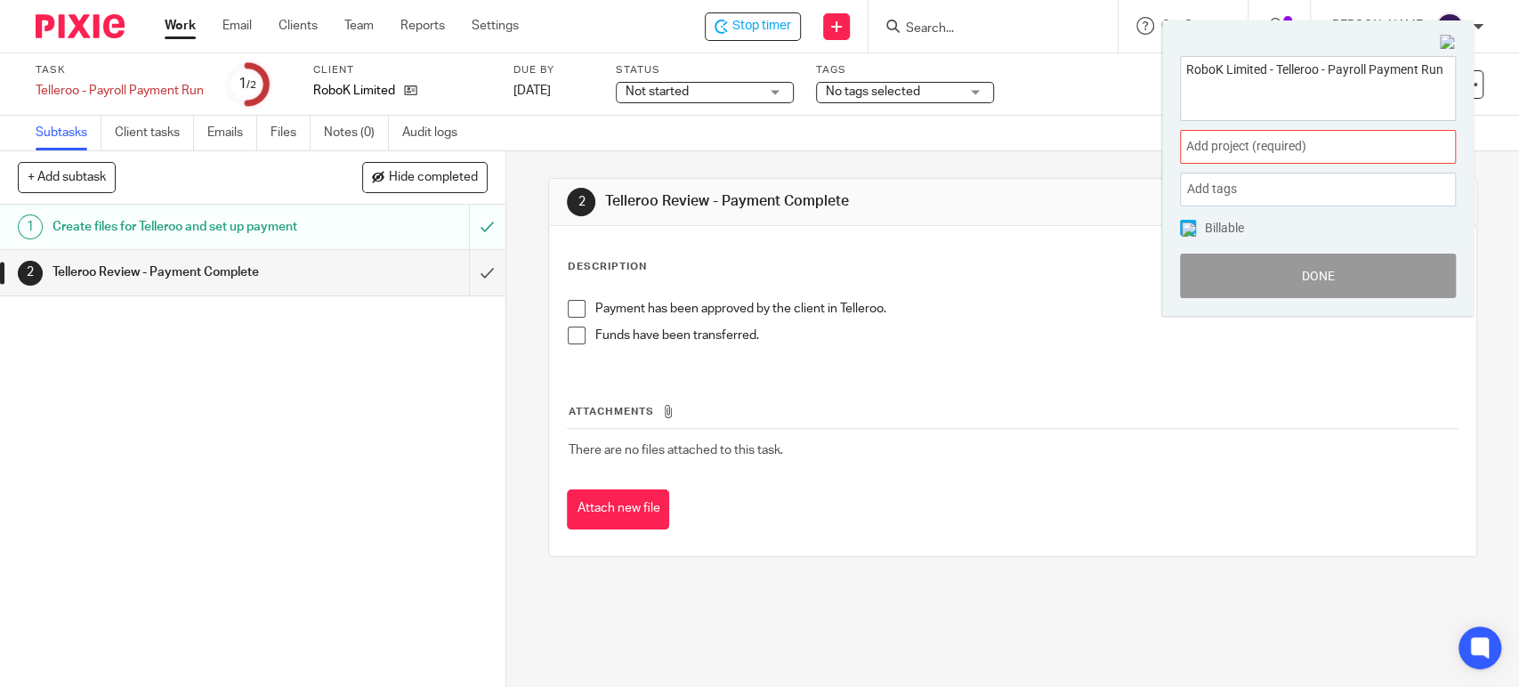
click at [1238, 150] on span "Add project (required) :" at bounding box center [1298, 146] width 224 height 19
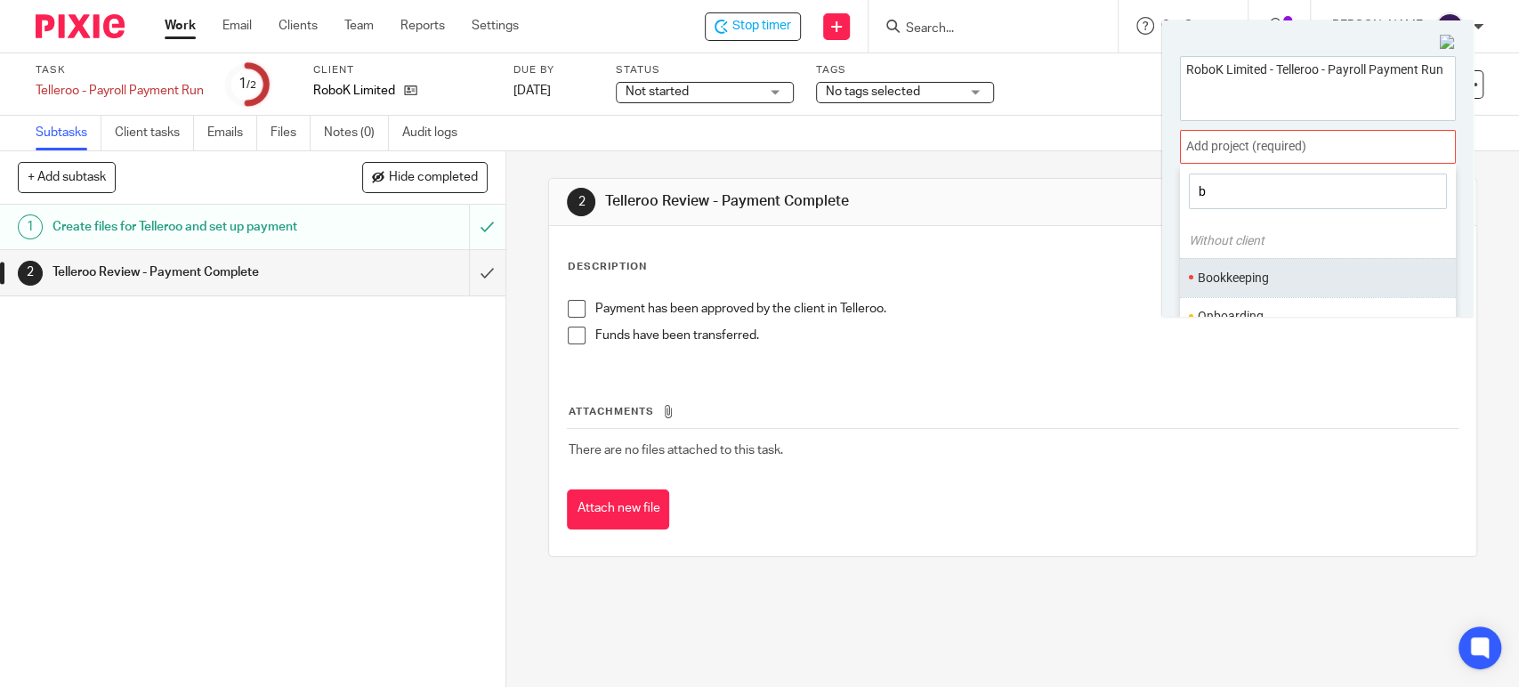
type input "b"
click at [1274, 280] on li "Bookkeeping" at bounding box center [1314, 278] width 232 height 19
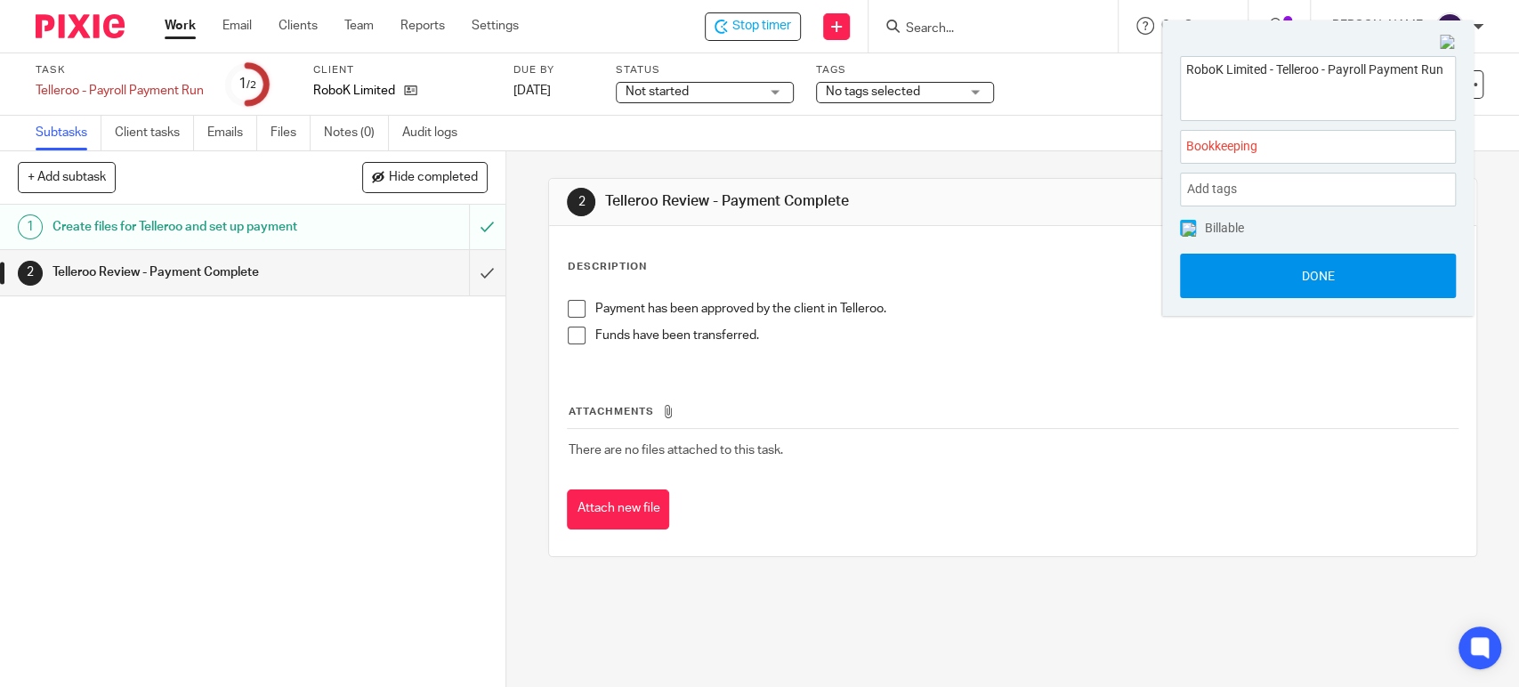
click at [1332, 272] on button "Done" at bounding box center [1318, 276] width 276 height 45
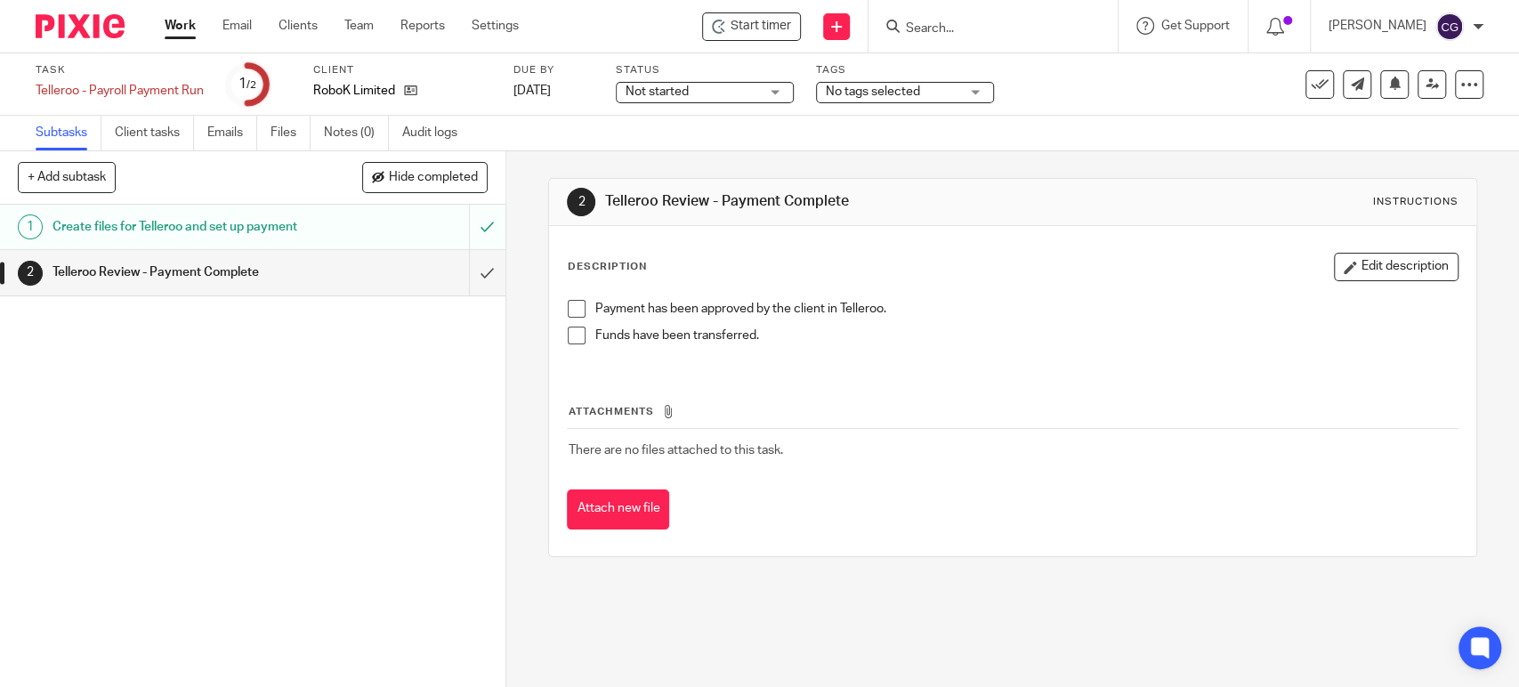
click at [182, 29] on link "Work" at bounding box center [180, 26] width 31 height 18
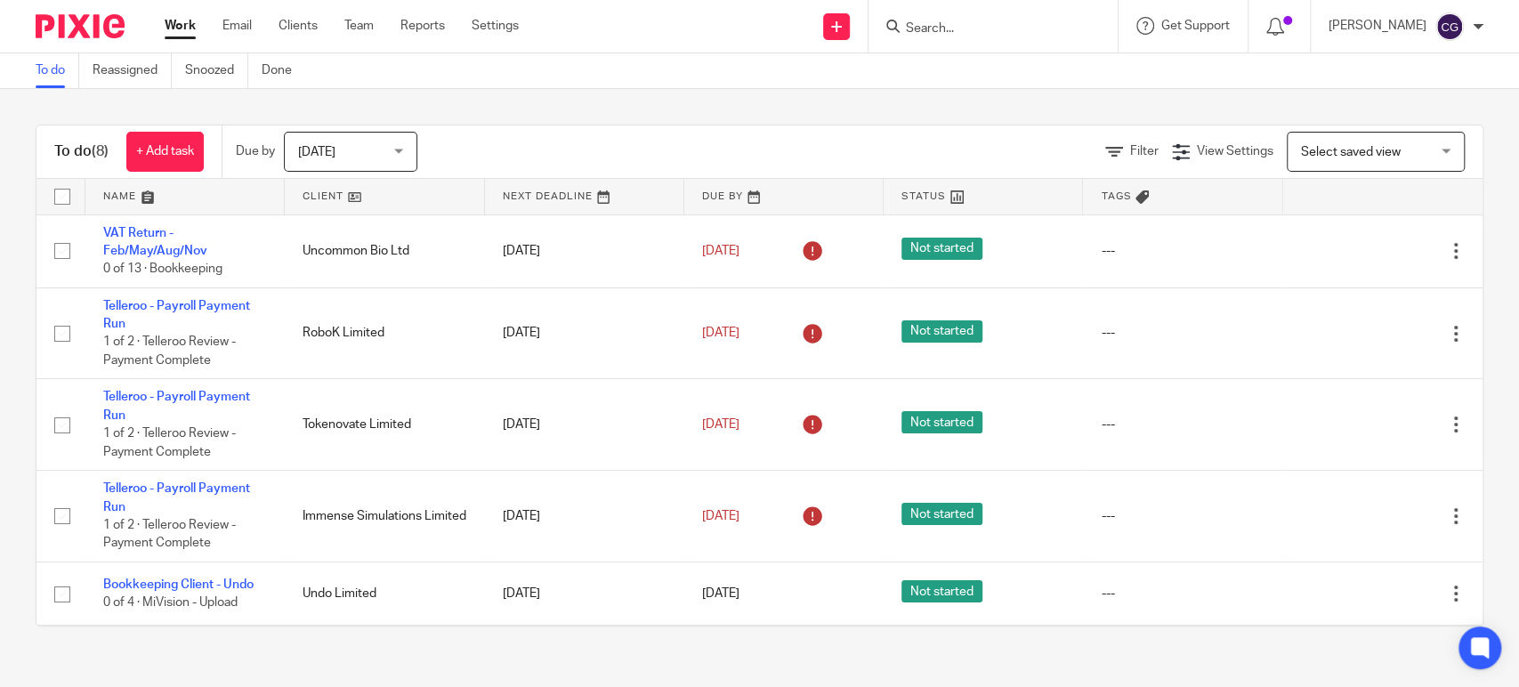
click at [114, 199] on link at bounding box center [184, 197] width 199 height 36
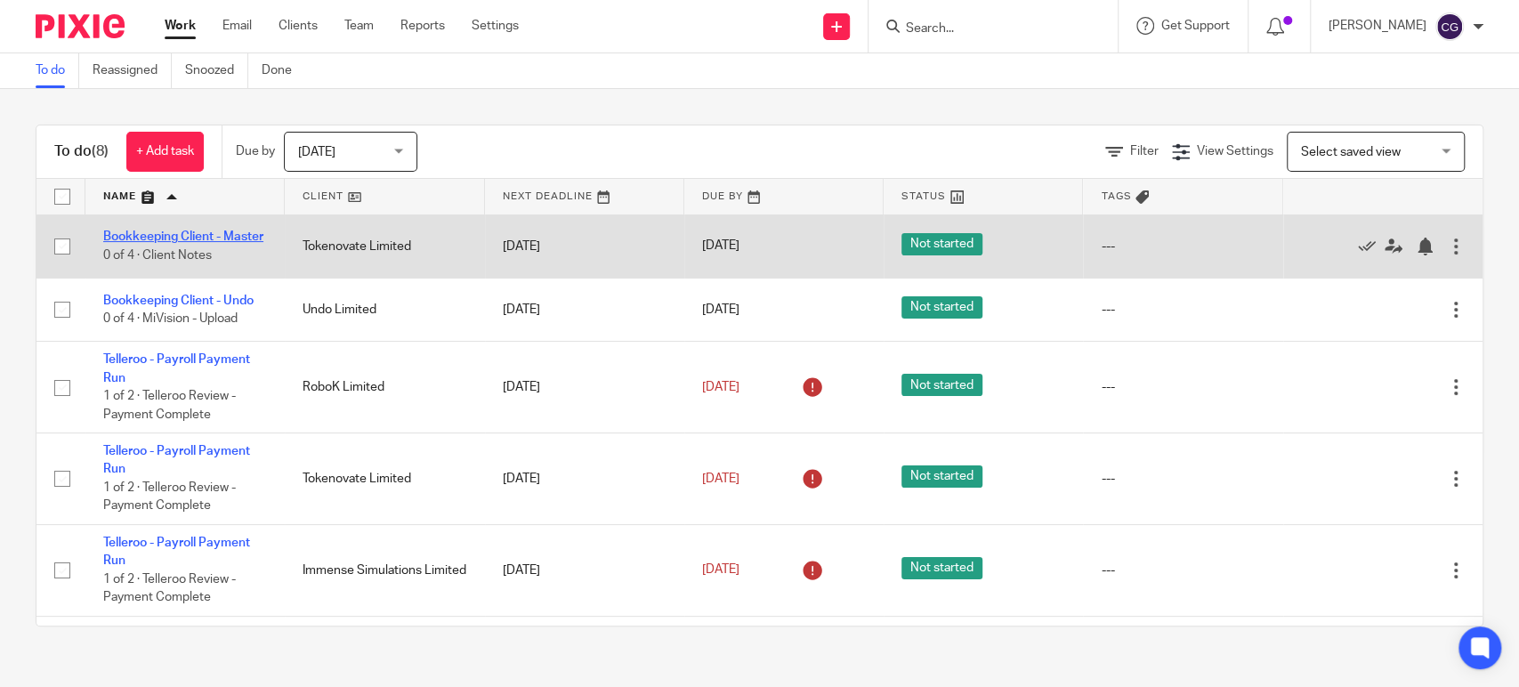
click at [121, 231] on link "Bookkeeping Client - Master" at bounding box center [183, 237] width 160 height 12
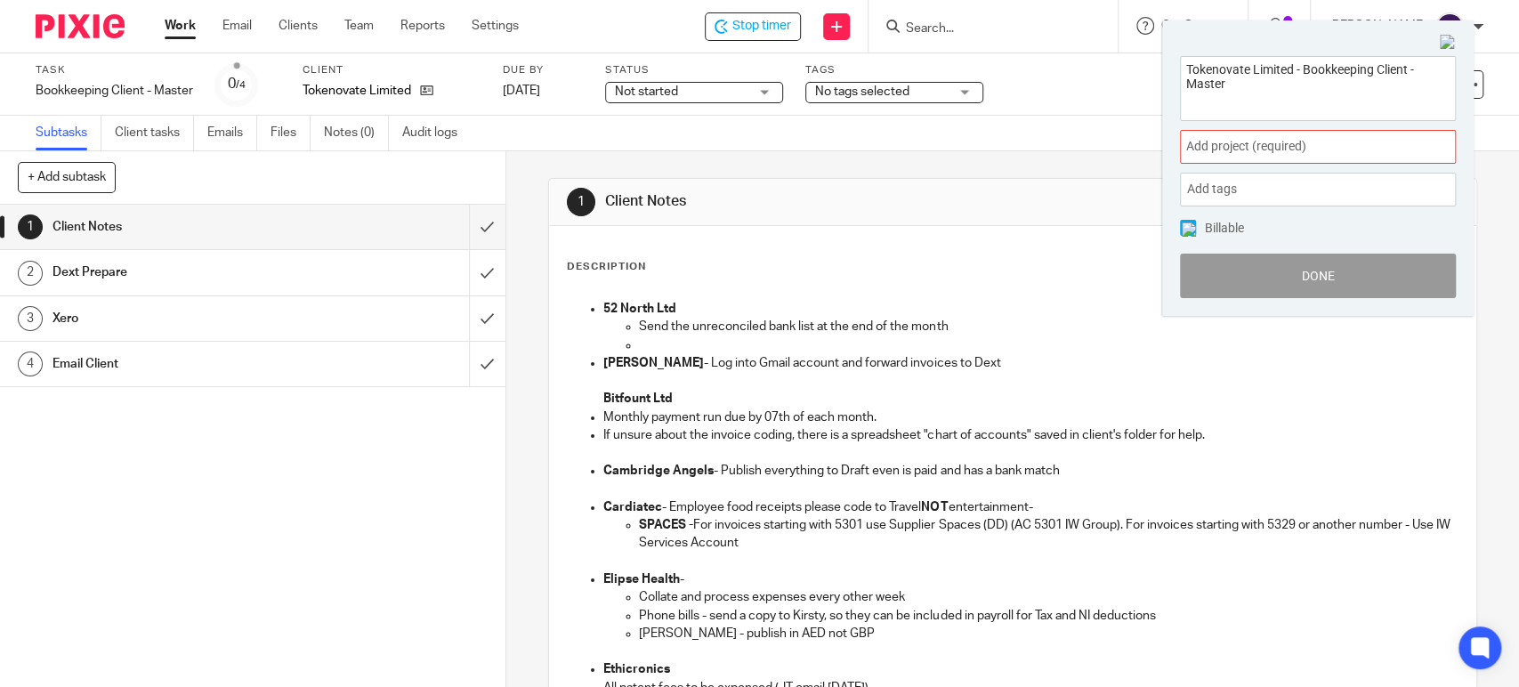
click at [1275, 144] on span "Add project (required) :" at bounding box center [1298, 146] width 224 height 19
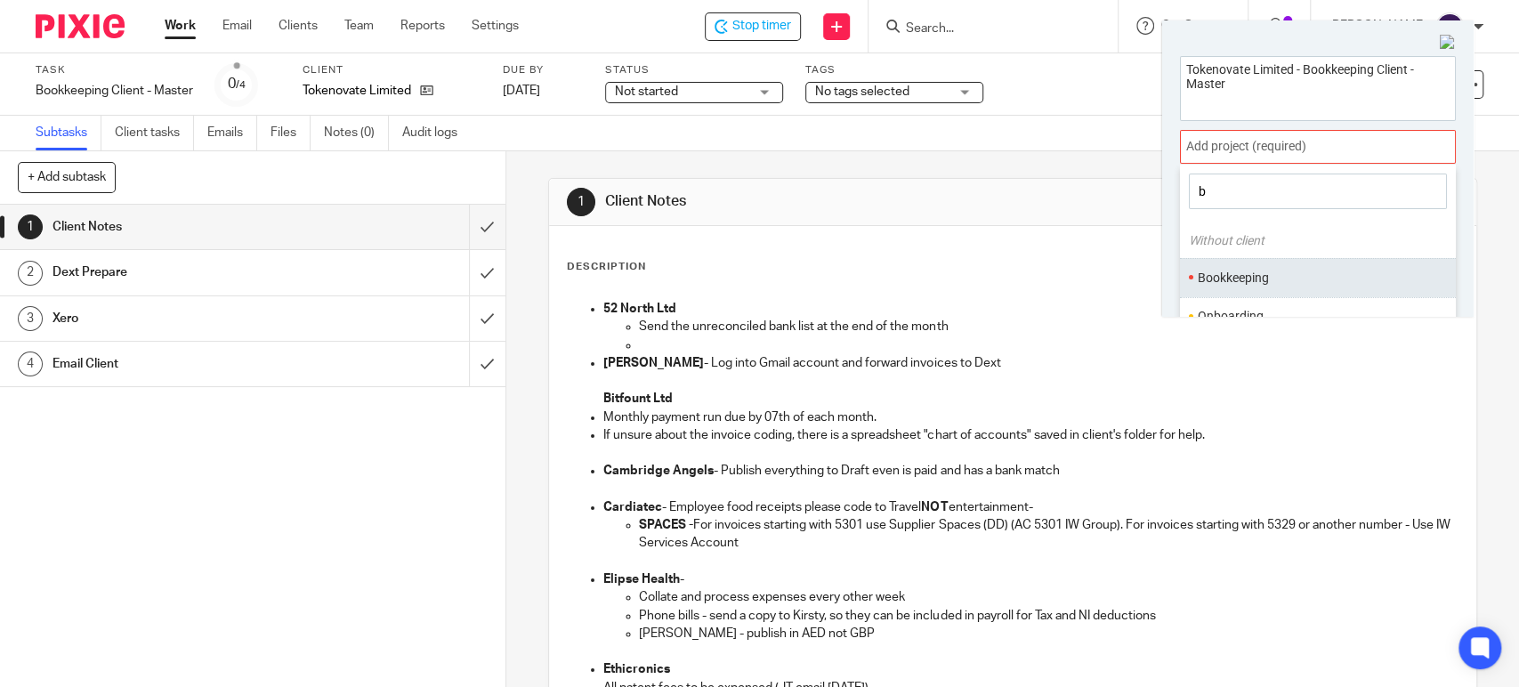
type input "b"
click at [1240, 269] on li "Bookkeeping" at bounding box center [1314, 278] width 232 height 19
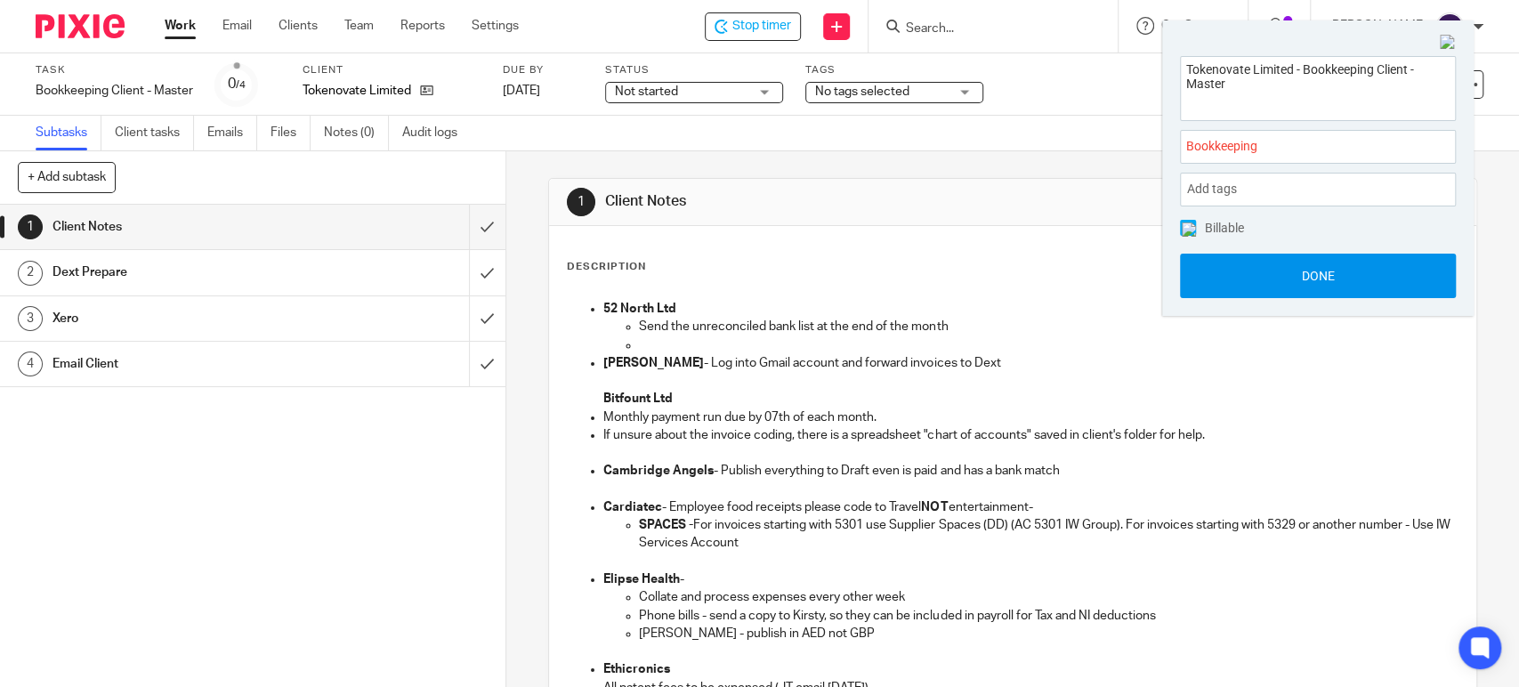
click at [1310, 272] on button "Done" at bounding box center [1318, 276] width 276 height 45
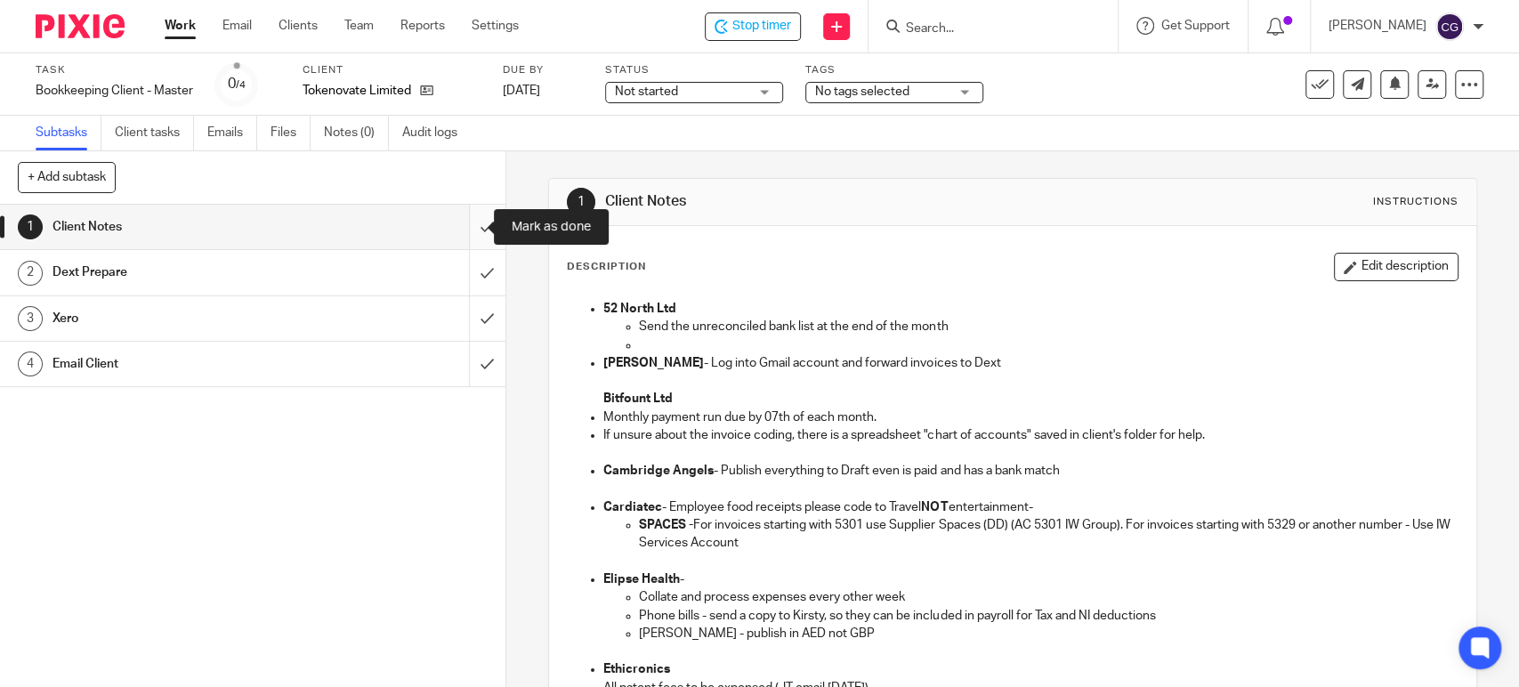
click at [468, 231] on input "submit" at bounding box center [253, 227] width 506 height 45
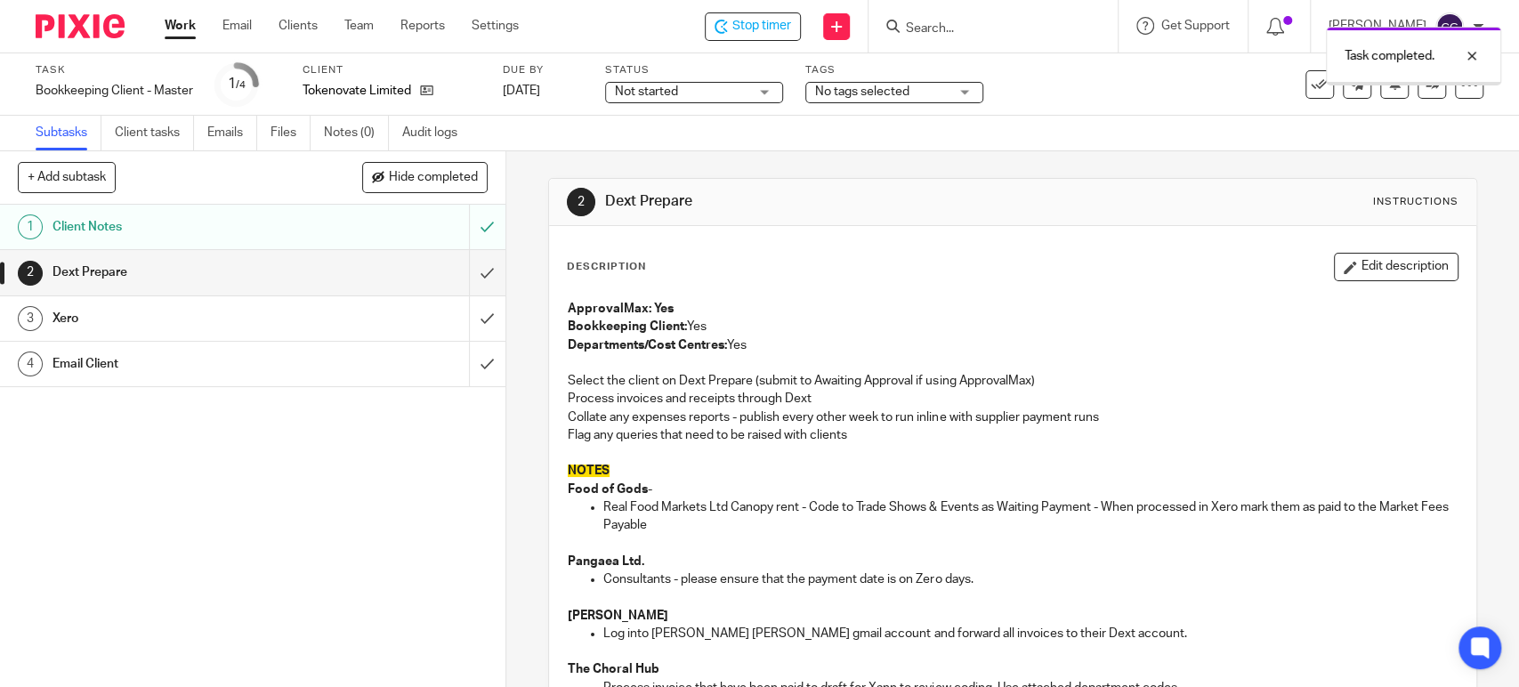
click at [464, 274] on input "submit" at bounding box center [253, 272] width 506 height 45
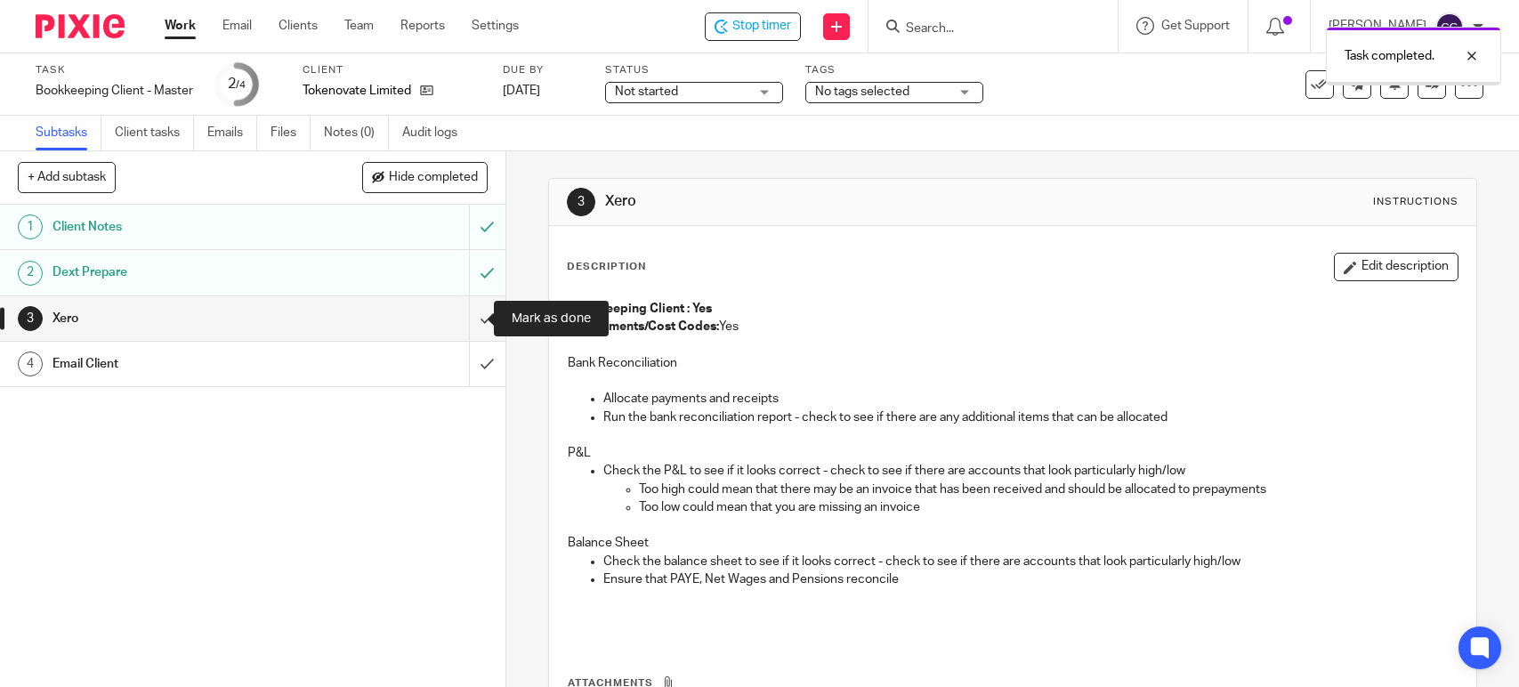
click at [462, 320] on input "submit" at bounding box center [253, 318] width 506 height 45
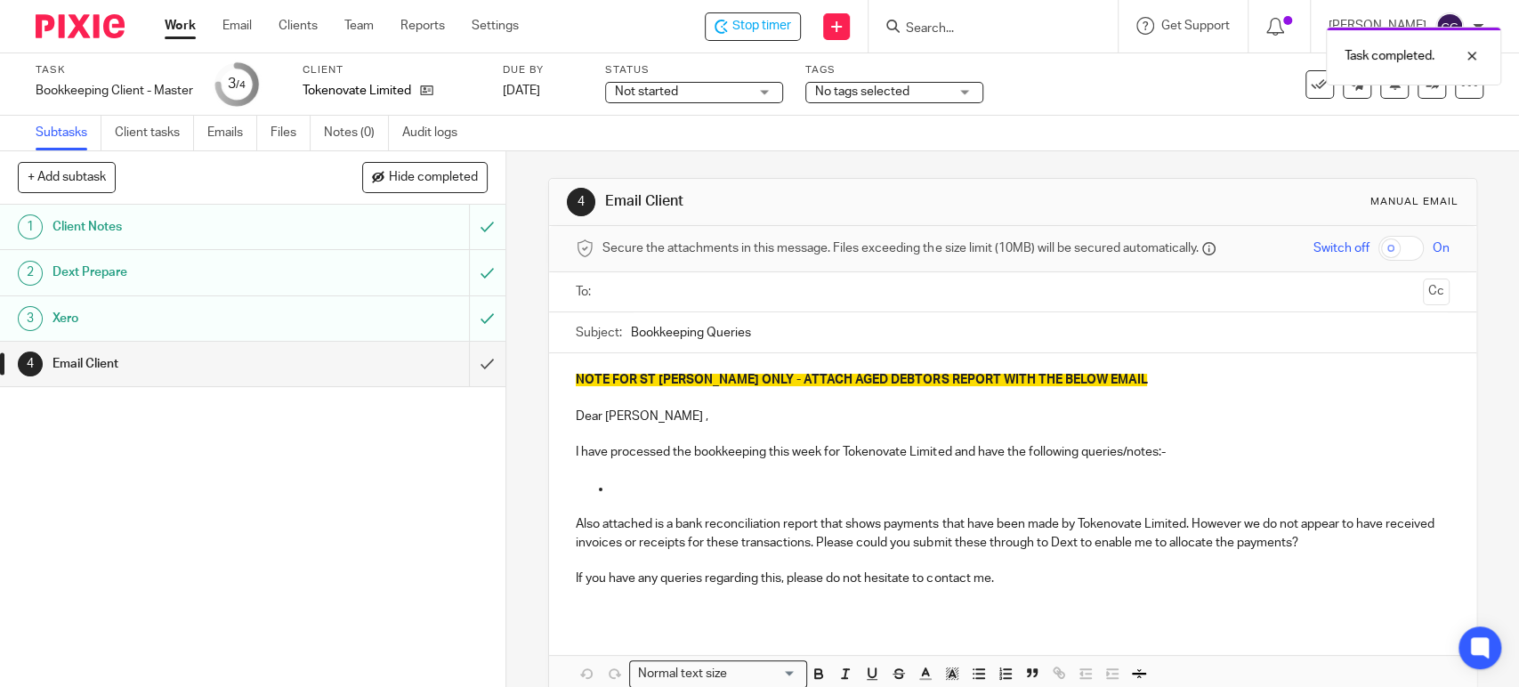
click at [671, 287] on input "text" at bounding box center [1012, 292] width 806 height 20
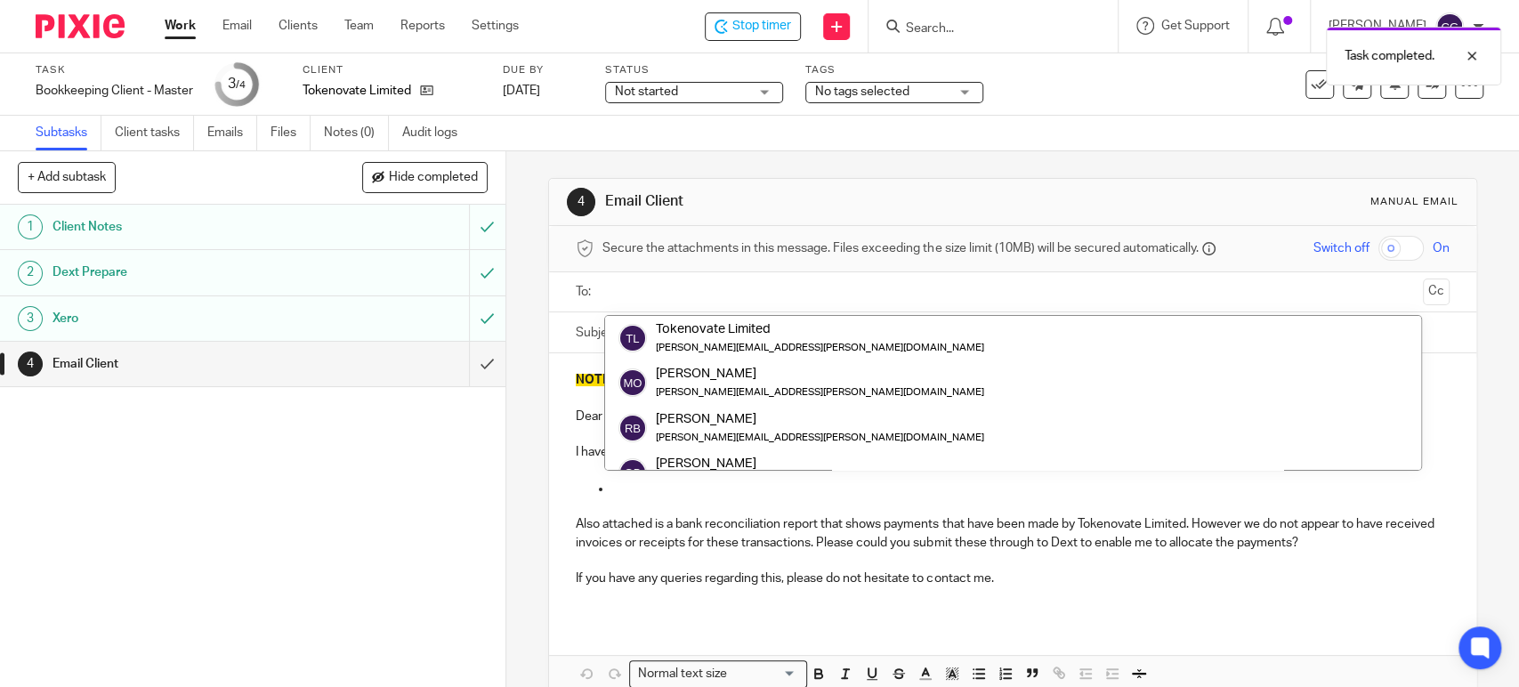
type input "g"
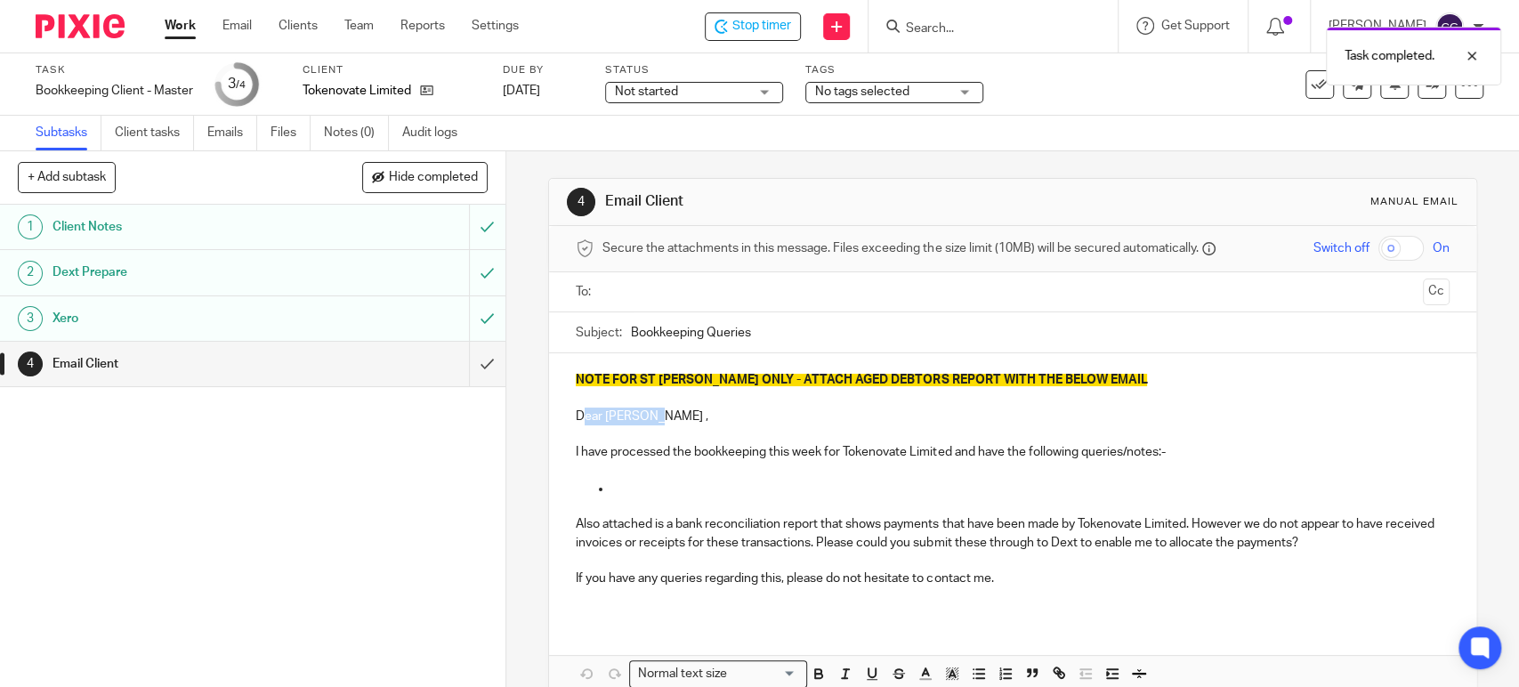
drag, startPoint x: 642, startPoint y: 419, endPoint x: 579, endPoint y: 422, distance: 62.4
click at [579, 422] on p "Dear [PERSON_NAME] ," at bounding box center [1012, 417] width 873 height 18
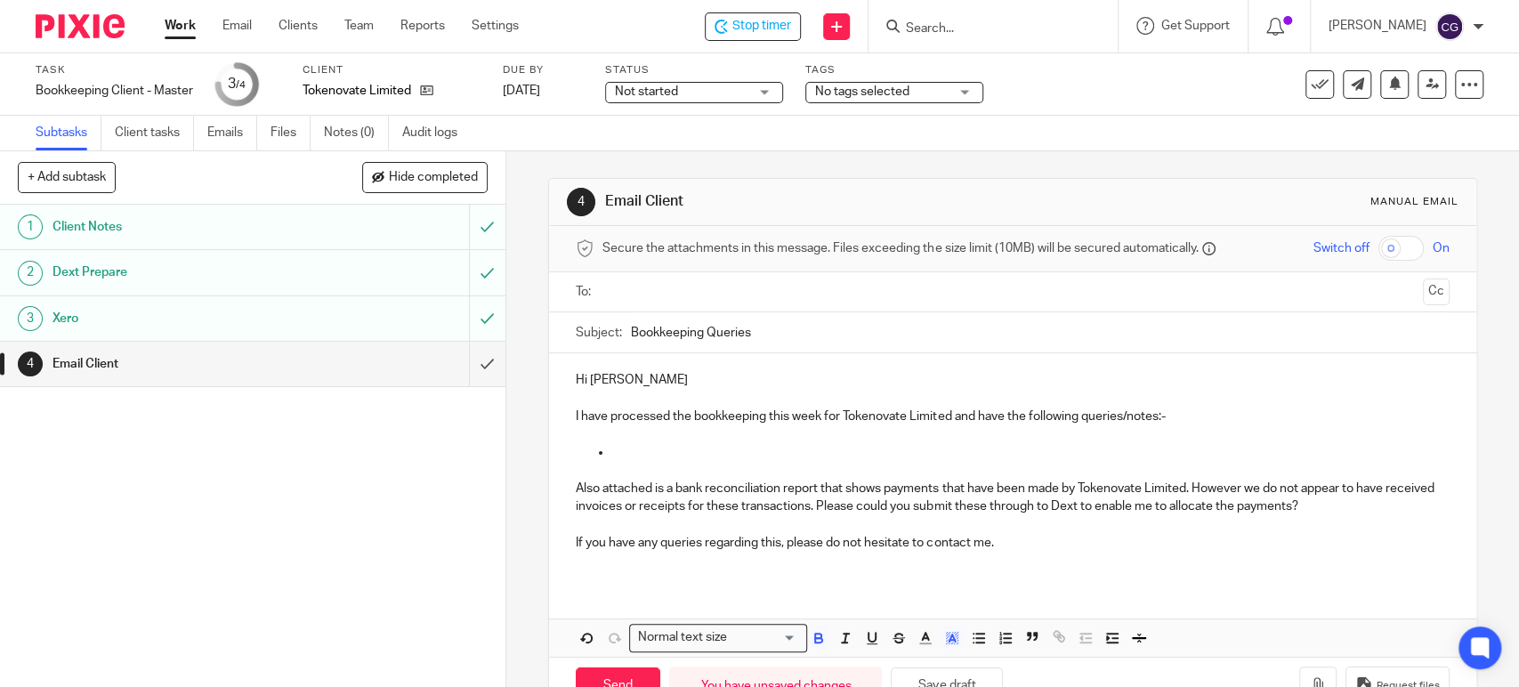
click at [635, 295] on input "text" at bounding box center [1012, 292] width 806 height 20
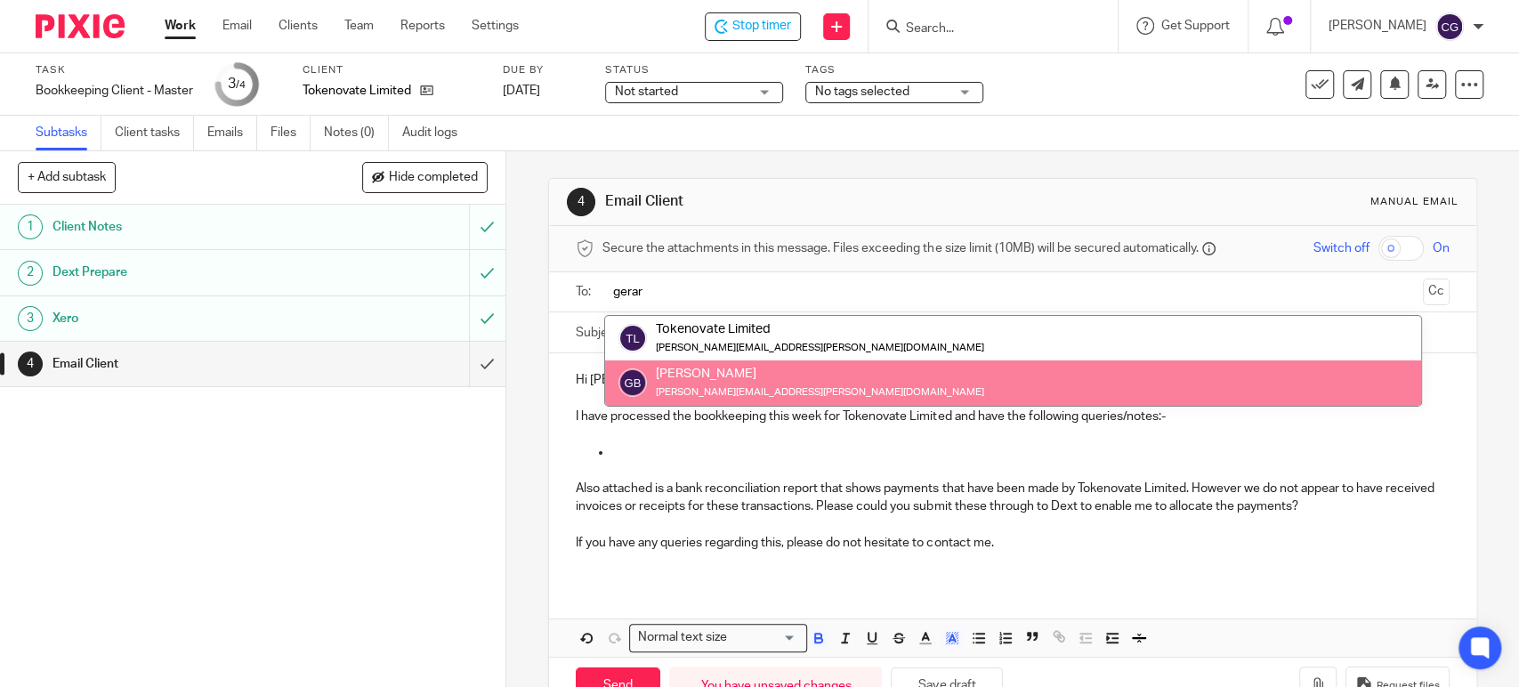
type input "gerar"
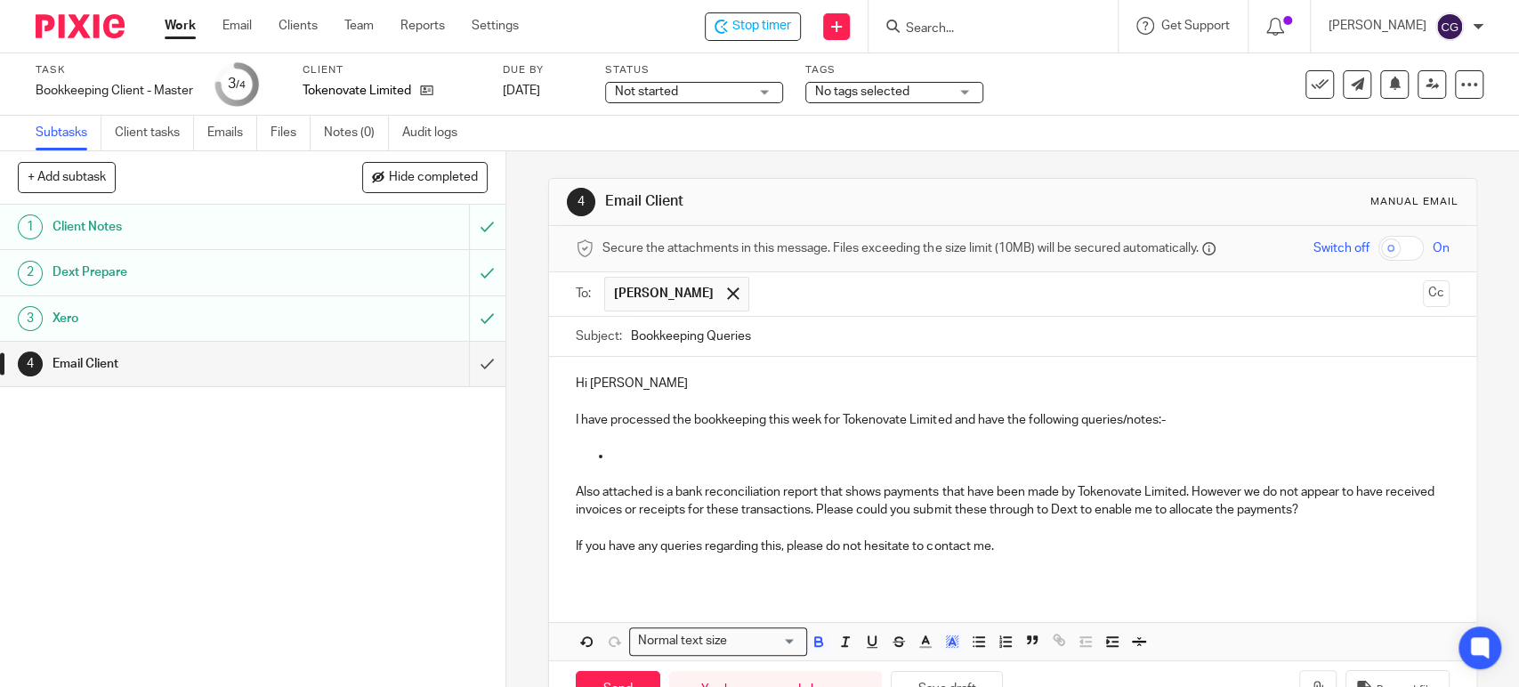
click at [886, 297] on input "text" at bounding box center [1087, 294] width 658 height 35
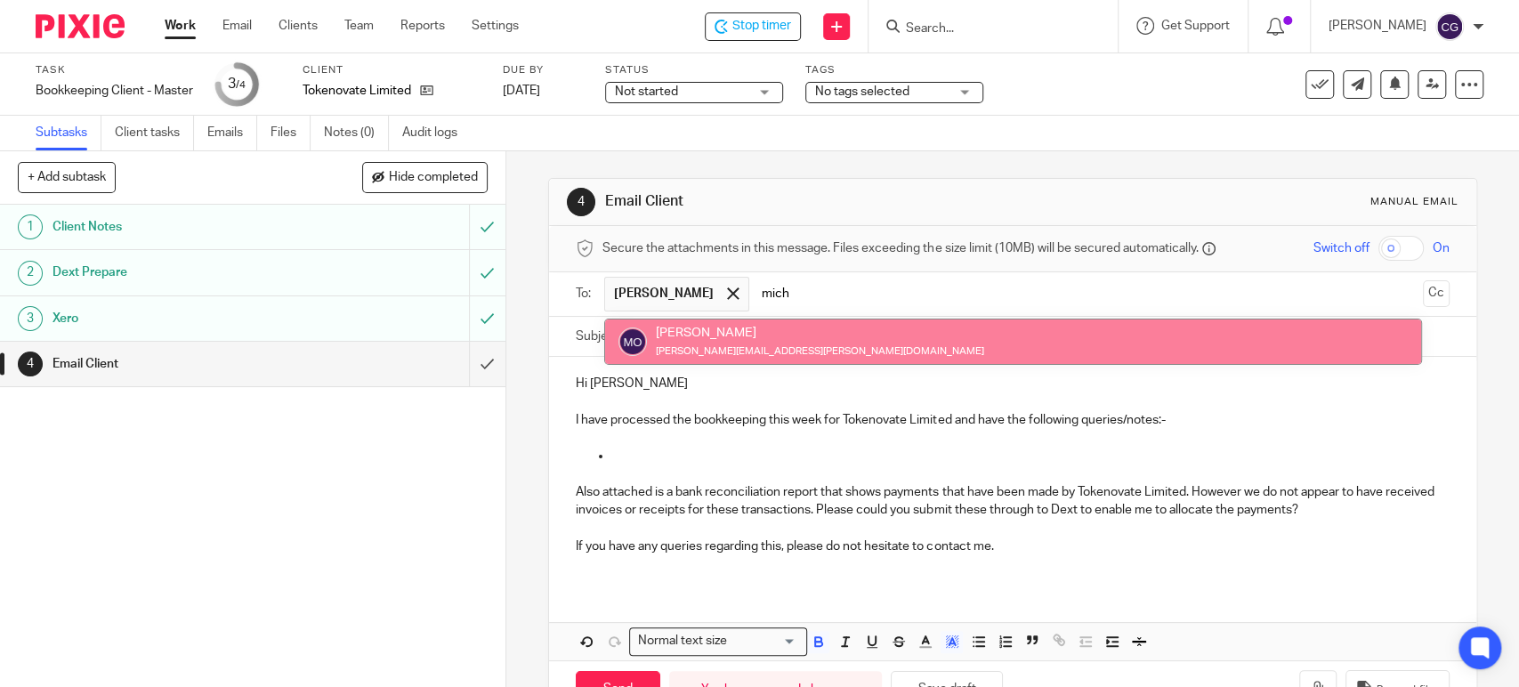
type input "mich"
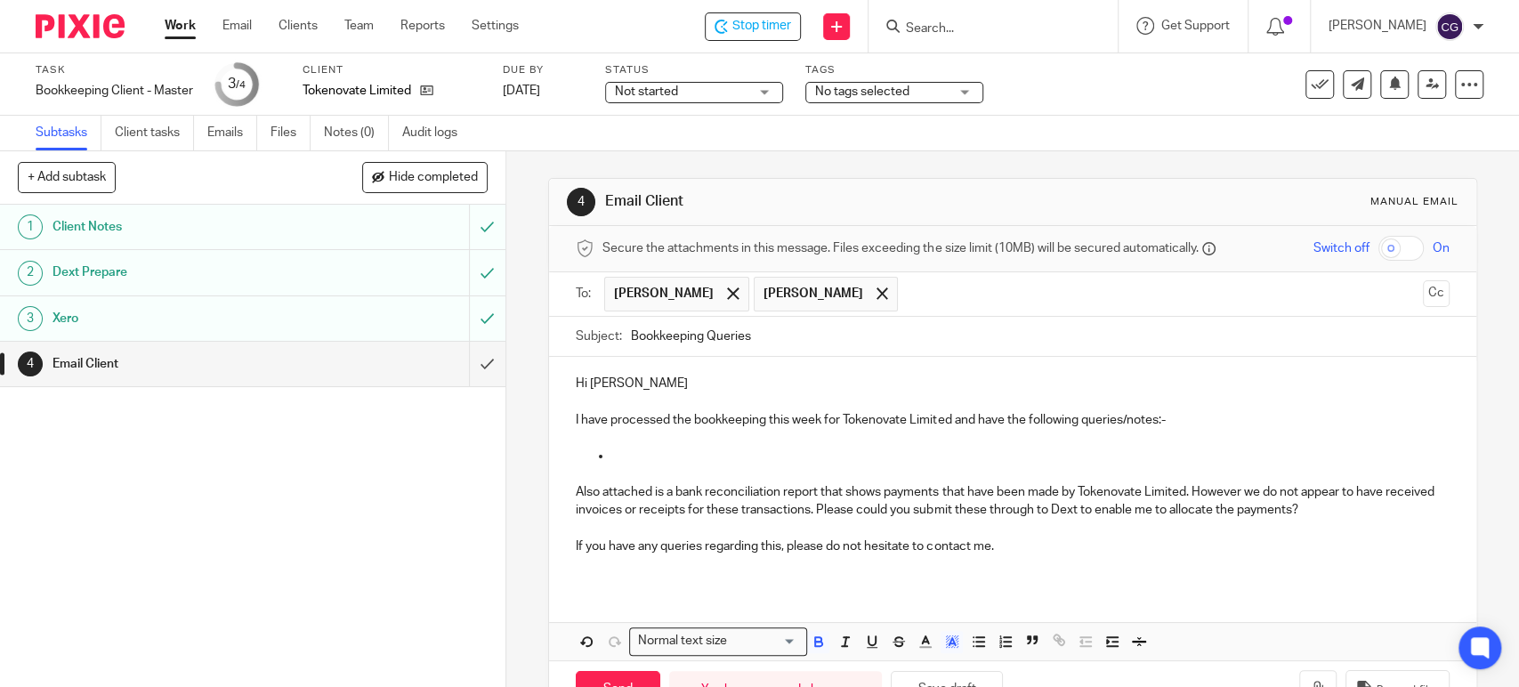
click at [631, 337] on input "Bookkeeping Queries" at bounding box center [1040, 337] width 818 height 40
click at [839, 339] on input "Tokenovate Bookkeeping Queries" at bounding box center [1040, 337] width 818 height 40
type input "Tokenovate Bookkeeping Queries [DATE]"
click at [658, 461] on p at bounding box center [1029, 456] width 837 height 18
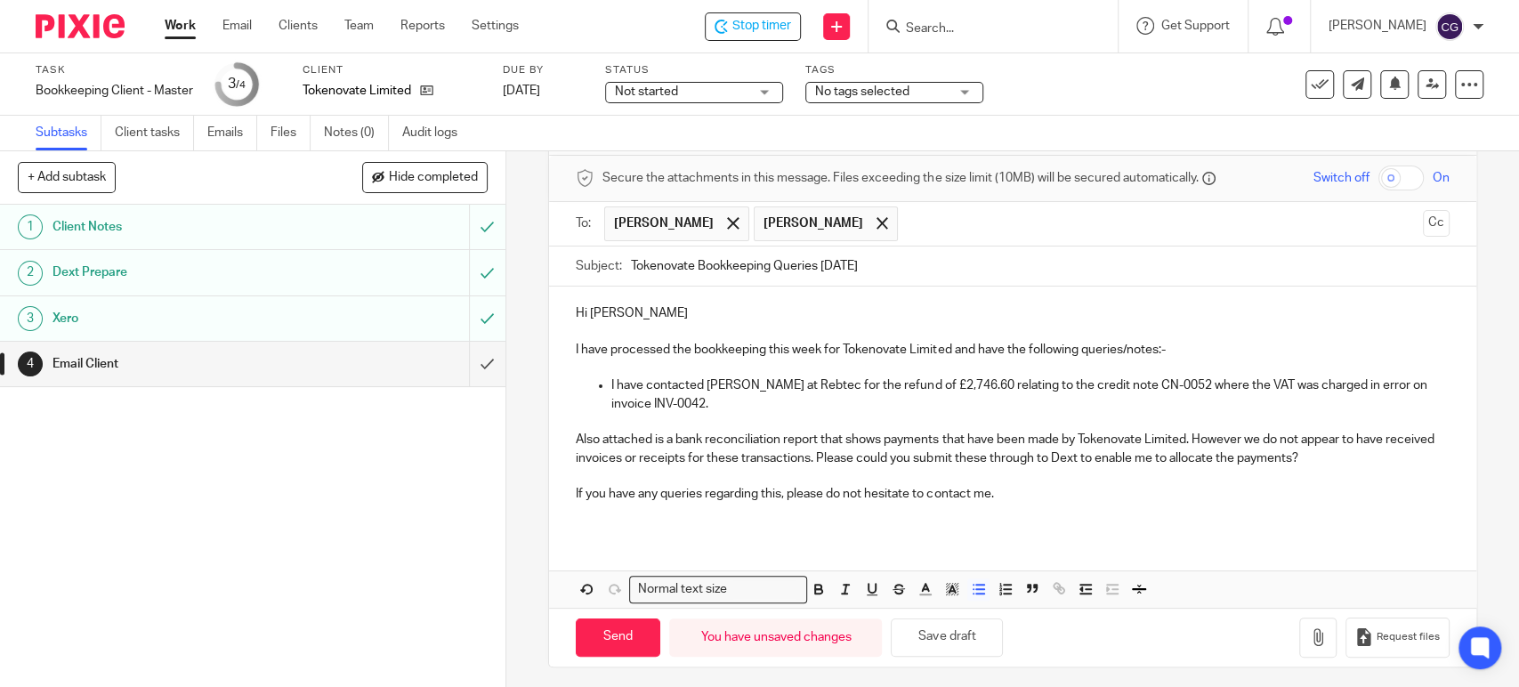
scroll to position [76, 0]
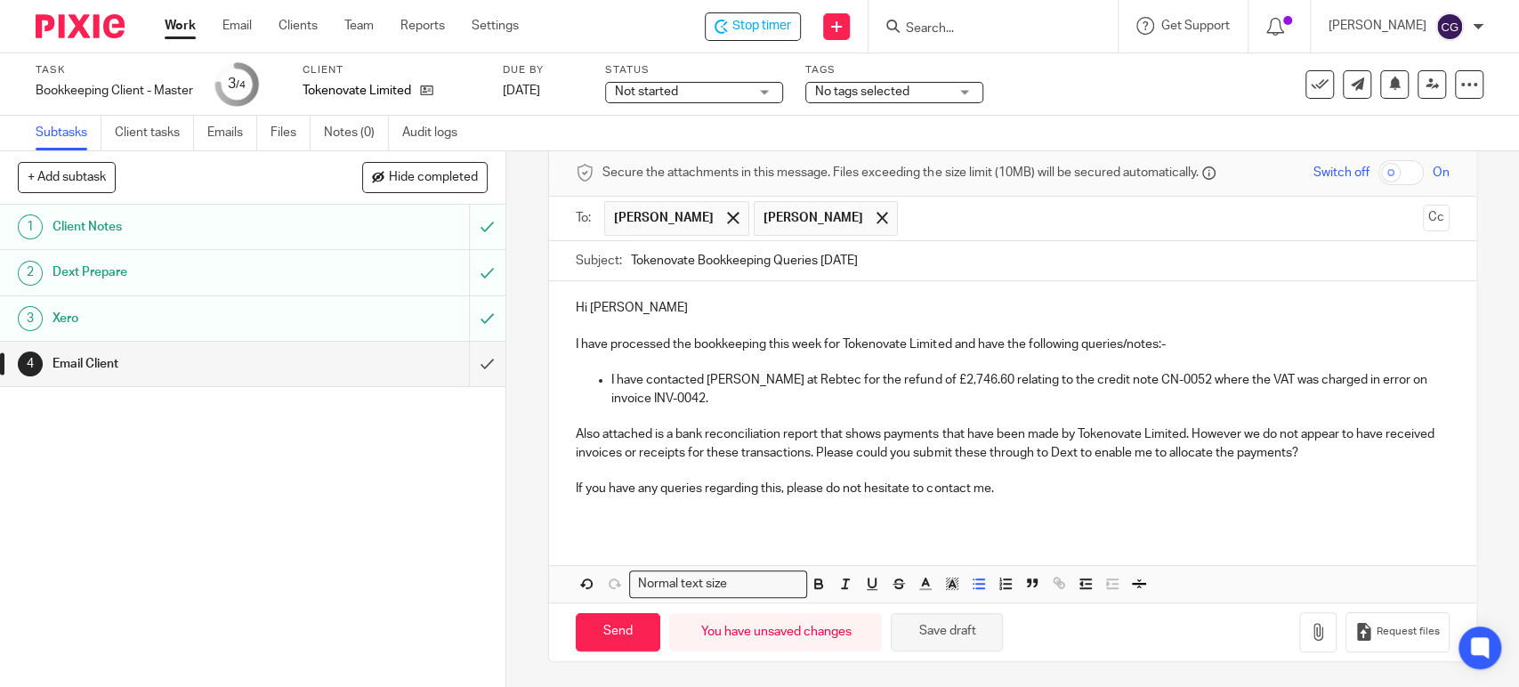
click at [943, 623] on button "Save draft" at bounding box center [947, 632] width 112 height 38
